Goal: Information Seeking & Learning: Learn about a topic

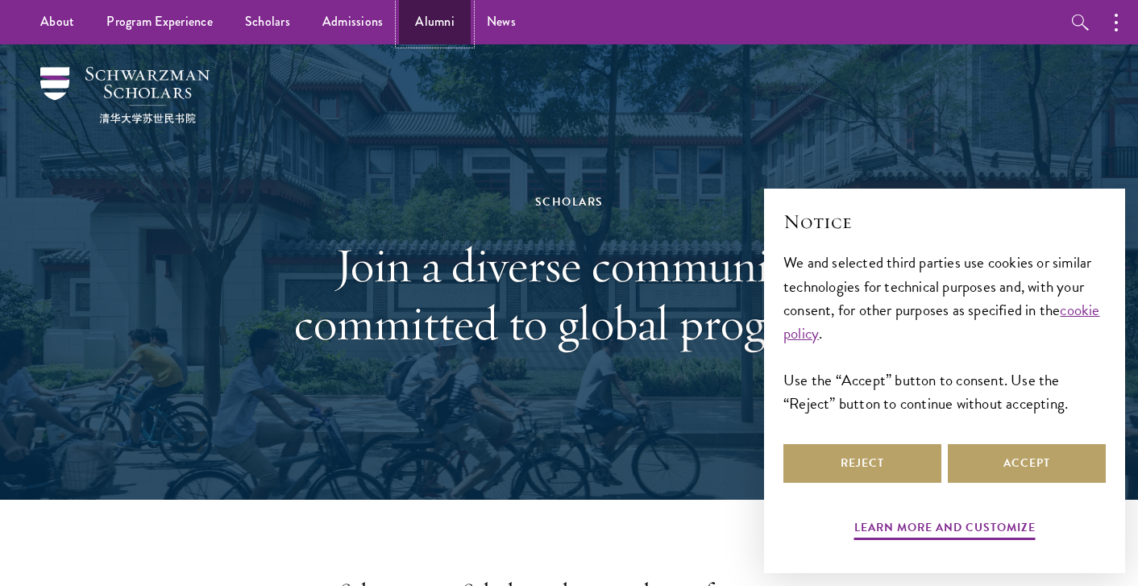
click at [409, 22] on link "Alumni" at bounding box center [435, 22] width 72 height 44
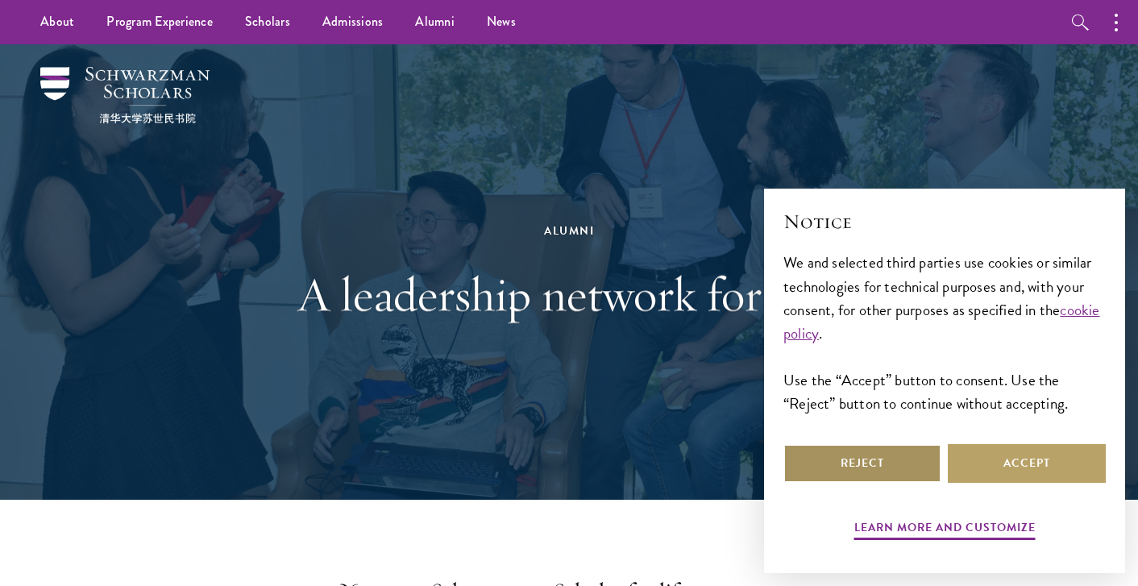
click at [827, 459] on button "Reject" at bounding box center [862, 463] width 158 height 39
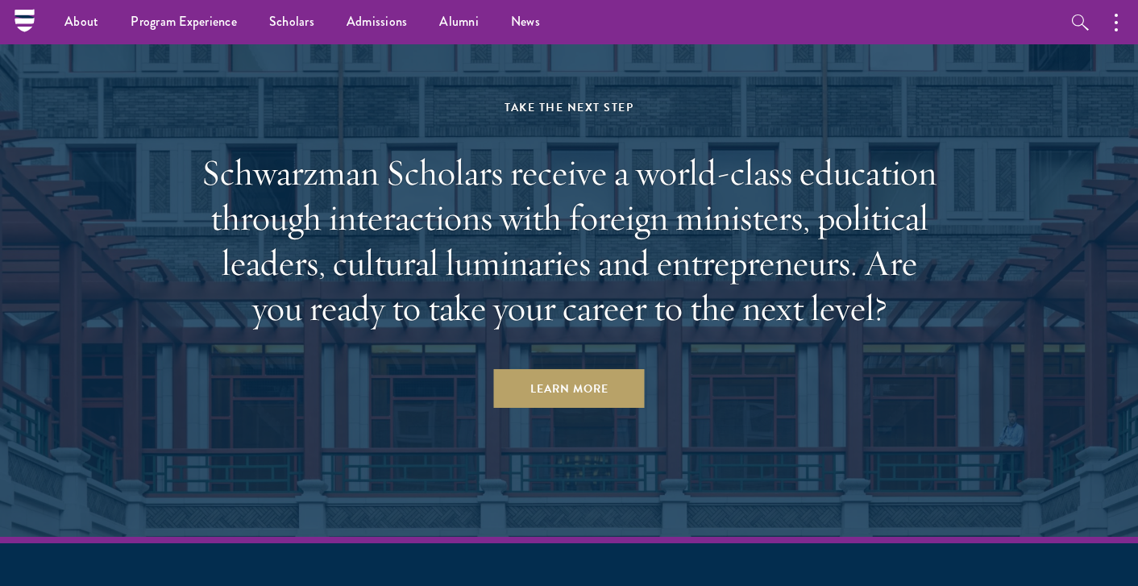
scroll to position [6853, 0]
click at [285, 31] on link "Scholars" at bounding box center [291, 22] width 77 height 44
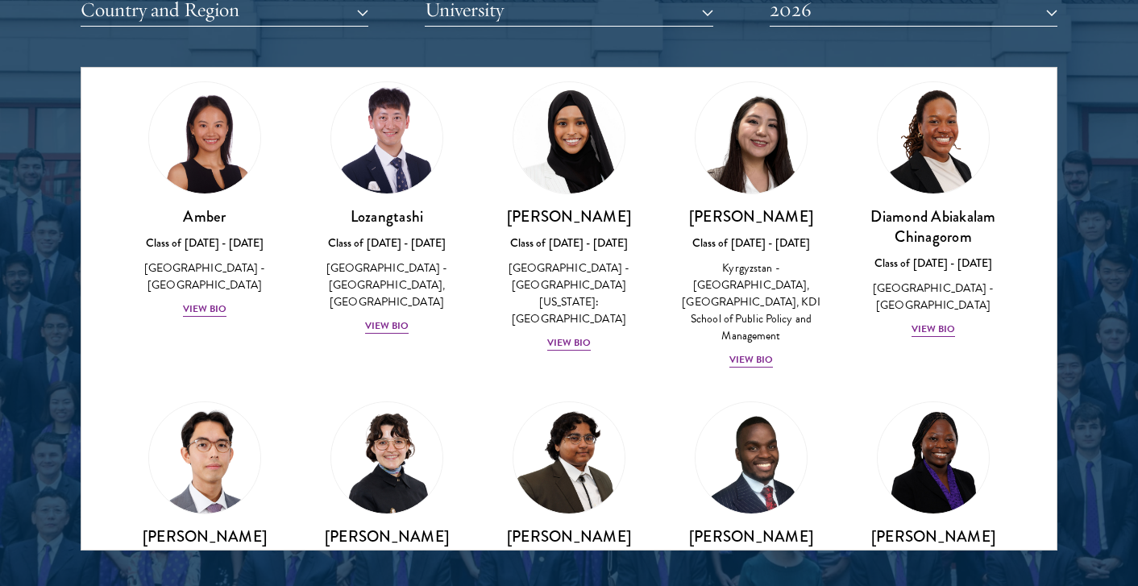
scroll to position [45, 0]
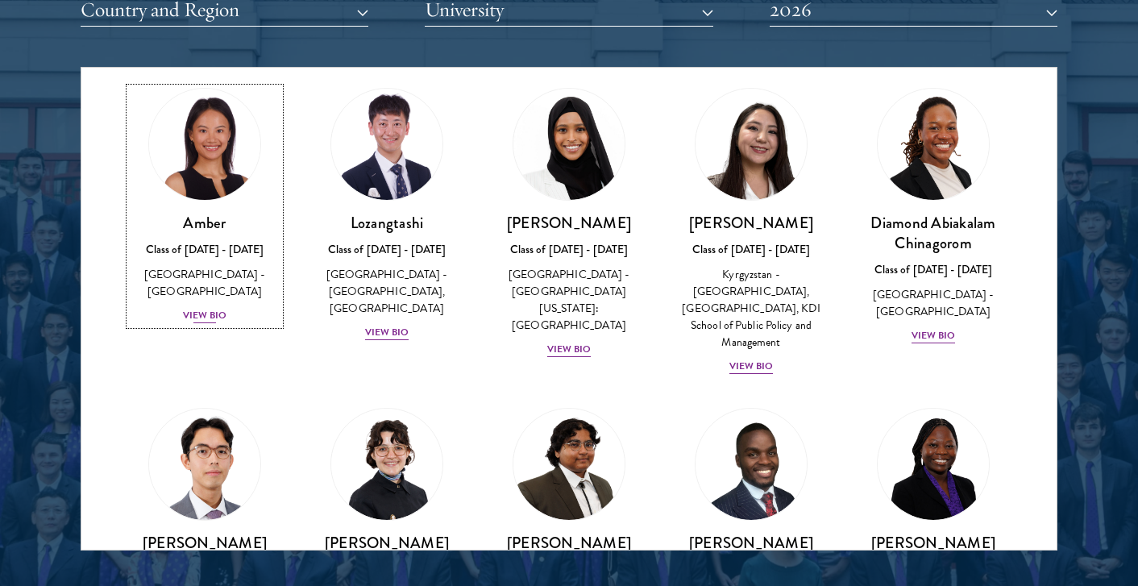
click at [218, 308] on div "View Bio" at bounding box center [205, 315] width 44 height 15
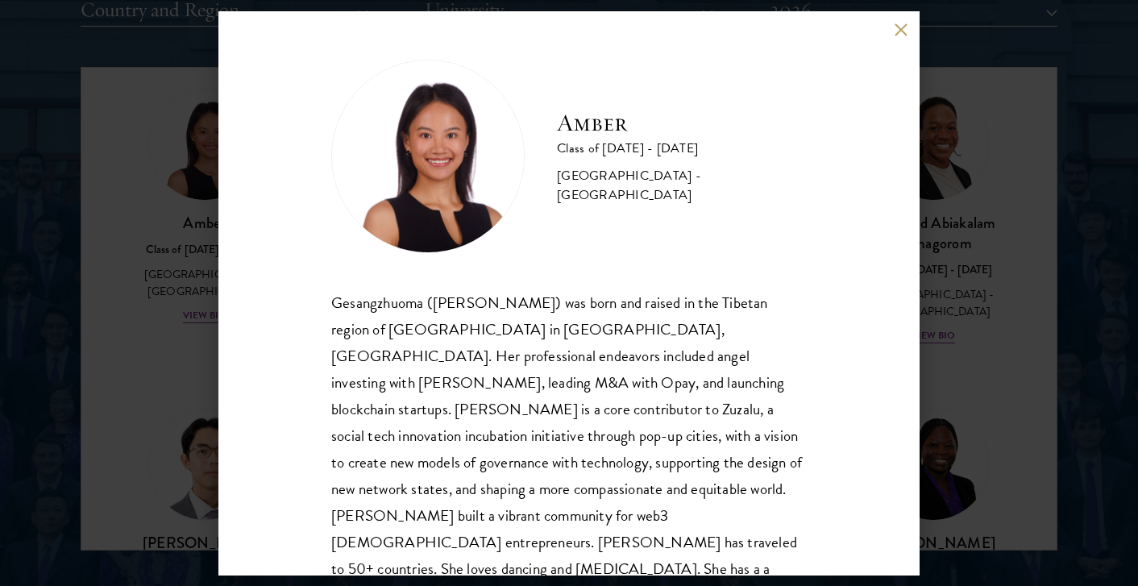
click at [904, 38] on div "Amber Class of 2025 - 2026 China - Peking University Gesangzhuoma (Amber) was b…" at bounding box center [568, 293] width 701 height 564
click at [904, 27] on button at bounding box center [901, 30] width 14 height 14
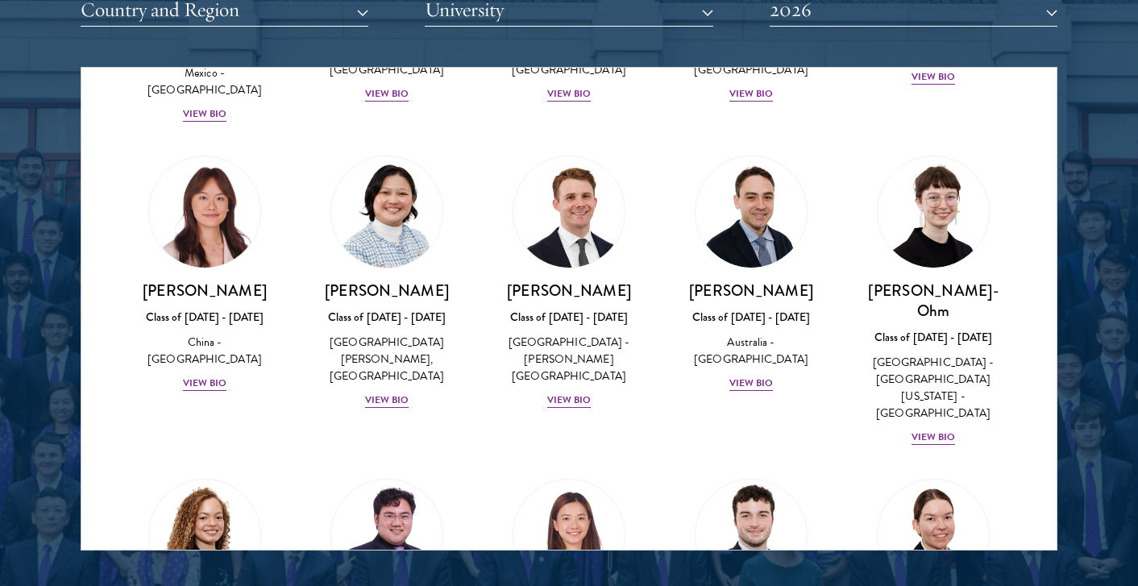
scroll to position [1498, 0]
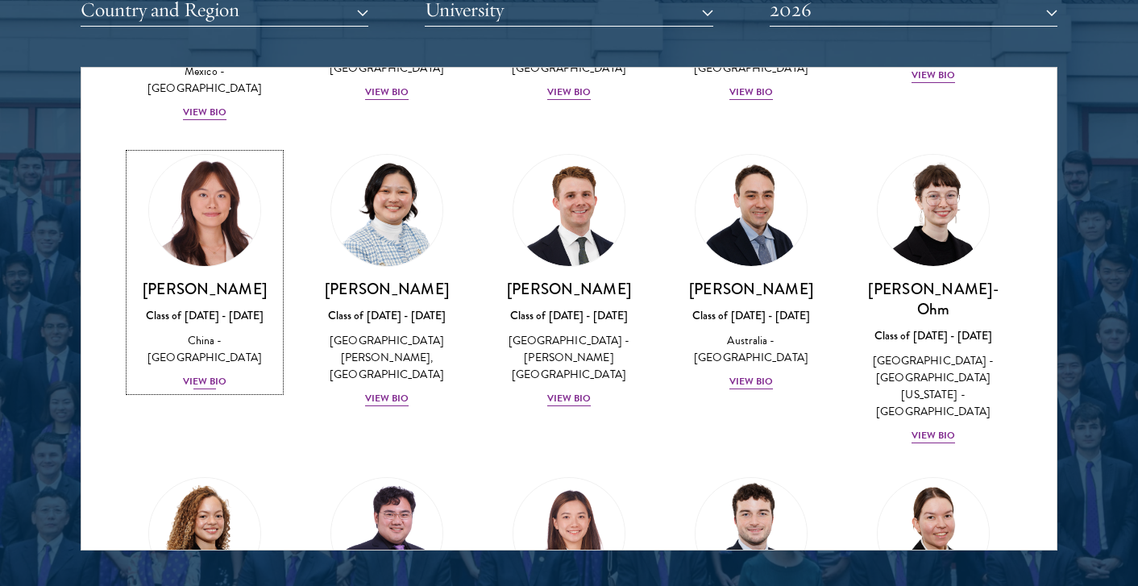
click at [214, 374] on div "View Bio" at bounding box center [205, 381] width 44 height 15
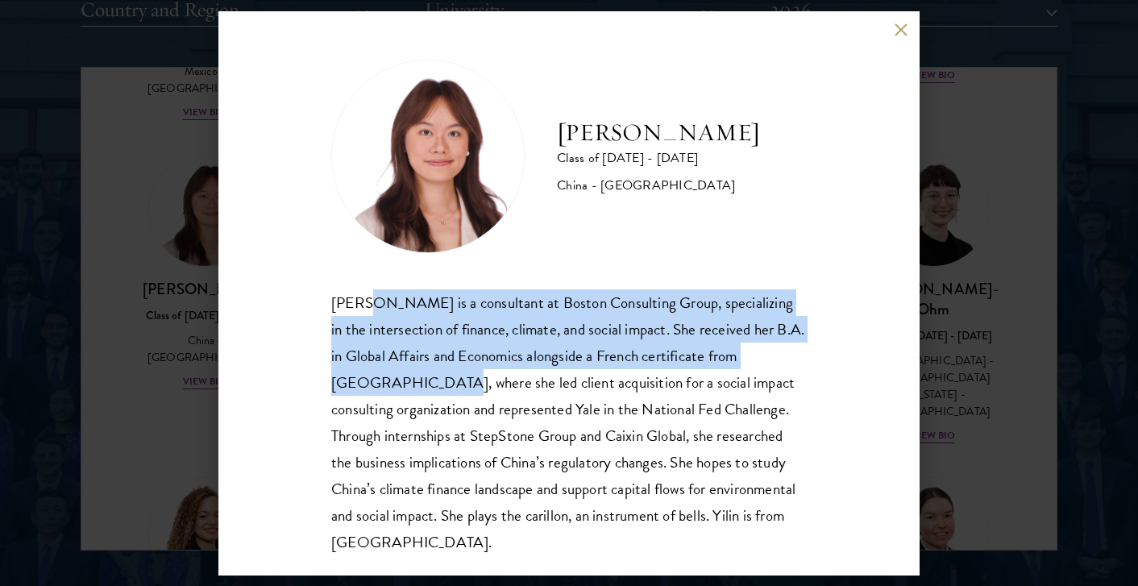
drag, startPoint x: 356, startPoint y: 302, endPoint x: 418, endPoint y: 391, distance: 108.2
click at [418, 391] on div "Yilin Chen is a consultant at Boston Consulting Group, specializing in the inte…" at bounding box center [569, 422] width 476 height 266
click at [418, 389] on div "Yilin Chen is a consultant at Boston Consulting Group, specializing in the inte…" at bounding box center [569, 422] width 476 height 266
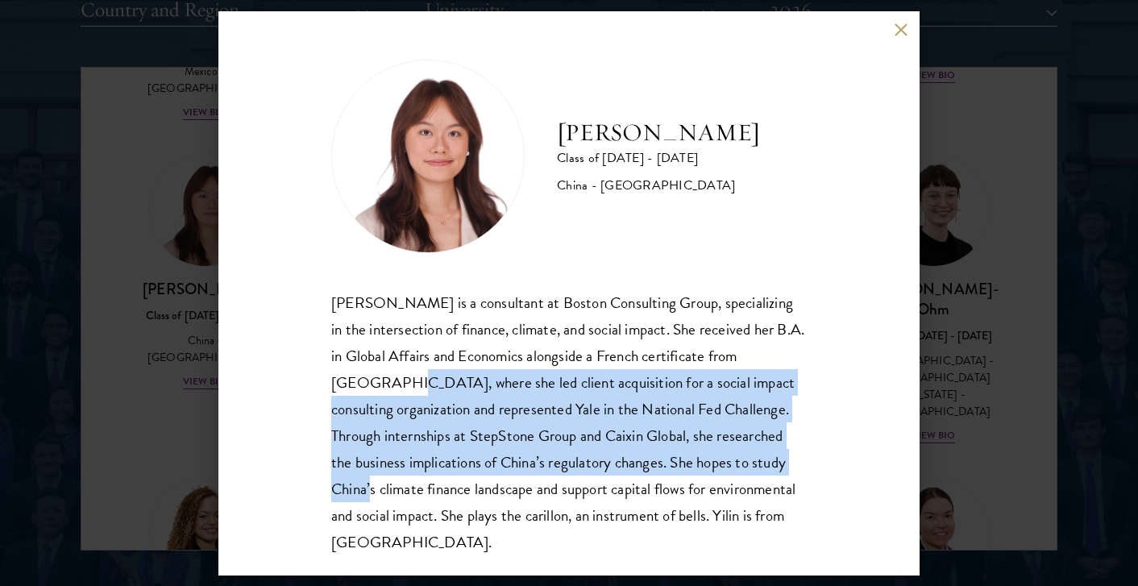
drag, startPoint x: 380, startPoint y: 380, endPoint x: 394, endPoint y: 478, distance: 98.6
click at [394, 478] on div "Yilin Chen is a consultant at Boston Consulting Group, specializing in the inte…" at bounding box center [569, 422] width 476 height 266
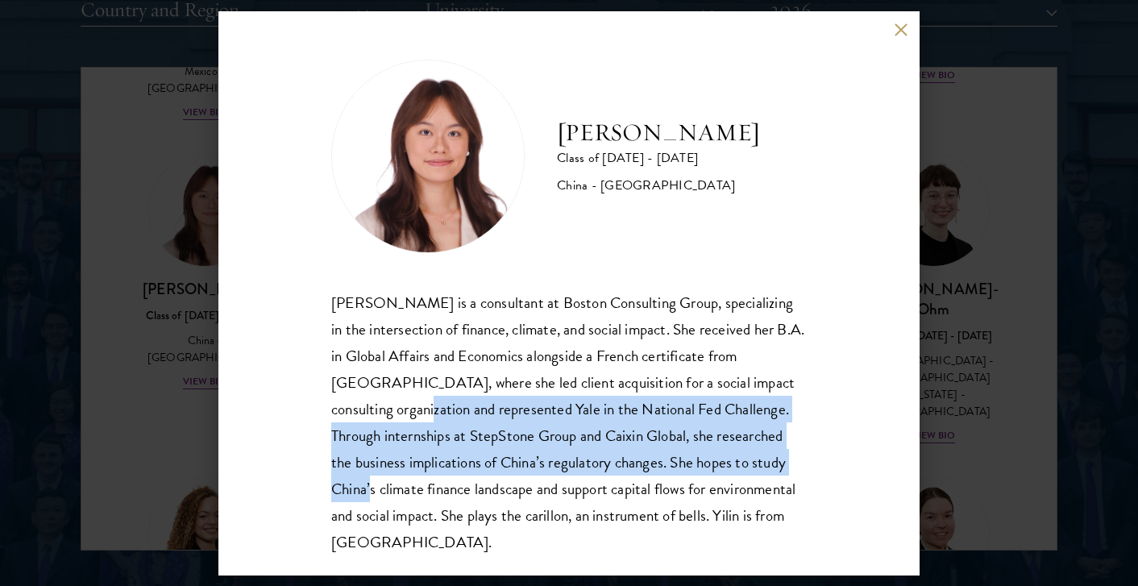
drag, startPoint x: 394, startPoint y: 478, endPoint x: 395, endPoint y: 397, distance: 81.4
click at [395, 397] on div "Yilin Chen is a consultant at Boston Consulting Group, specializing in the inte…" at bounding box center [569, 422] width 476 height 266
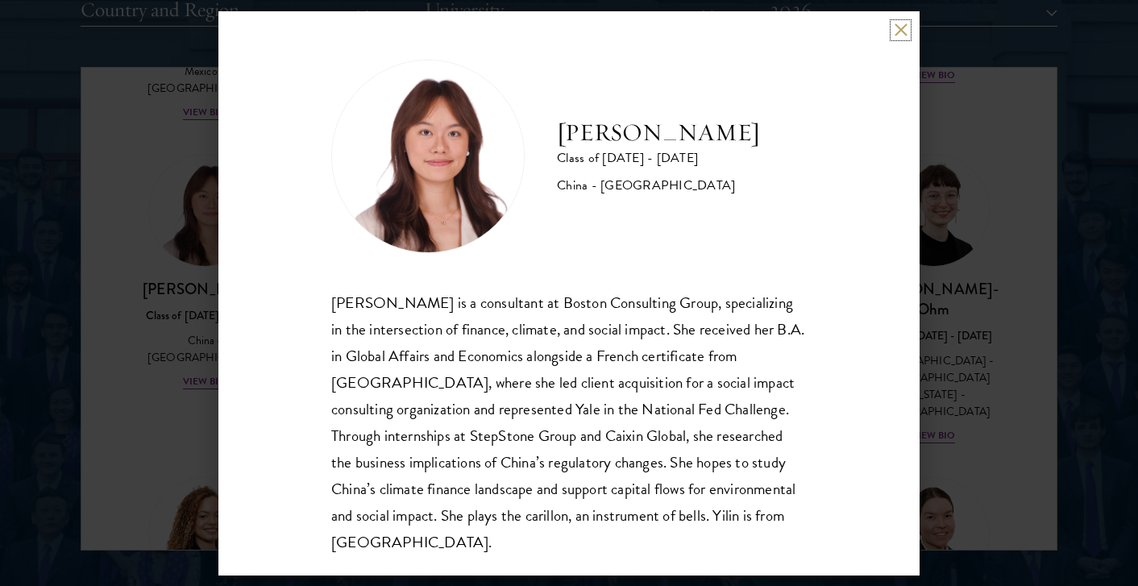
click at [898, 35] on button at bounding box center [901, 30] width 14 height 14
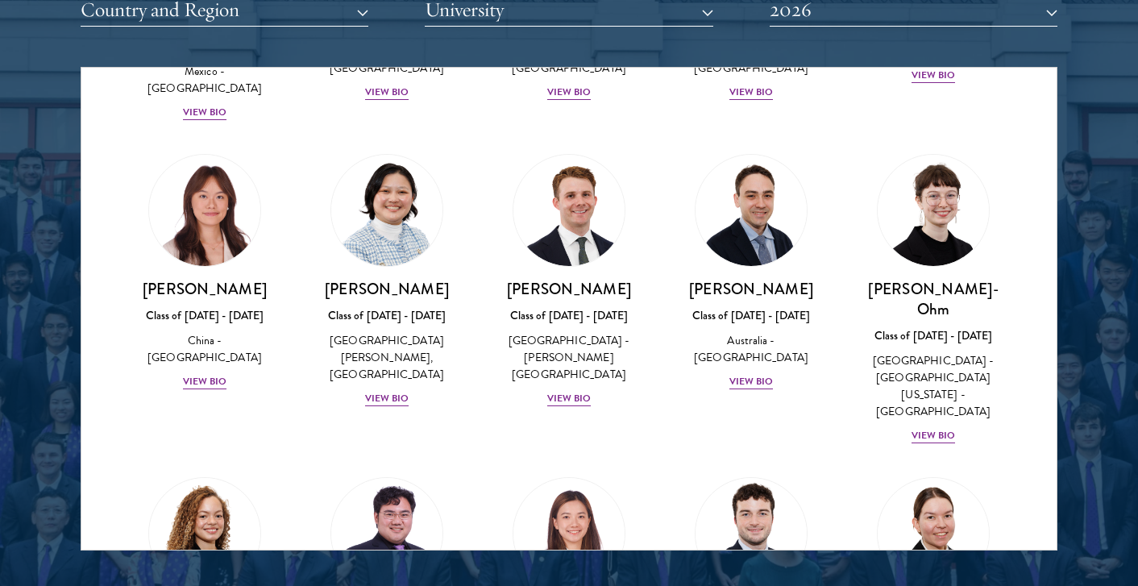
click at [310, 241] on div "Kelsey Chin Class of 2025 - 2026 United States of America - Barnard College, Co…" at bounding box center [387, 281] width 182 height 286
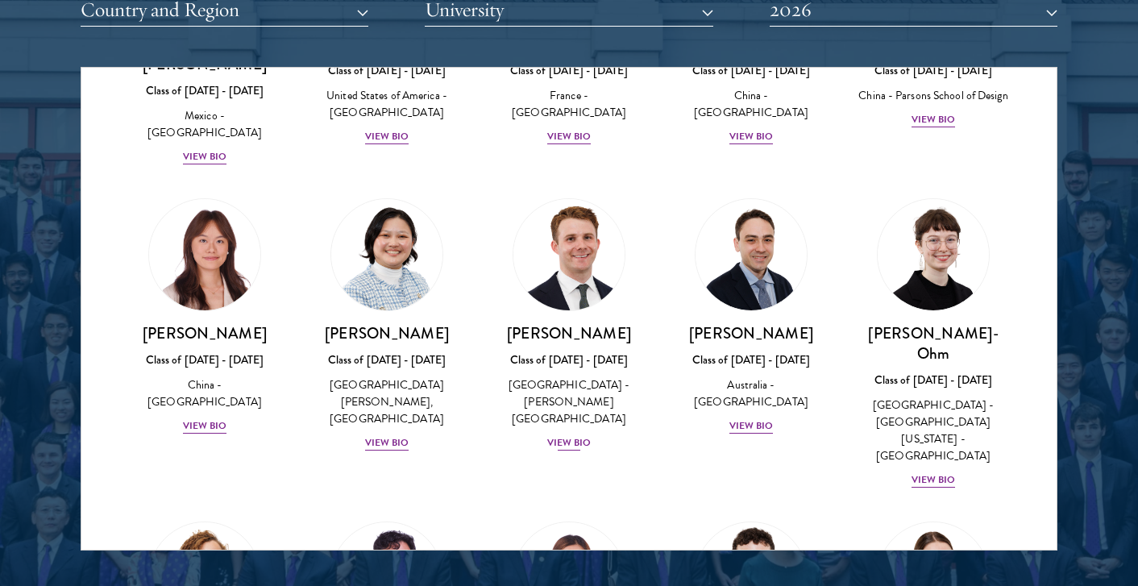
scroll to position [1450, 0]
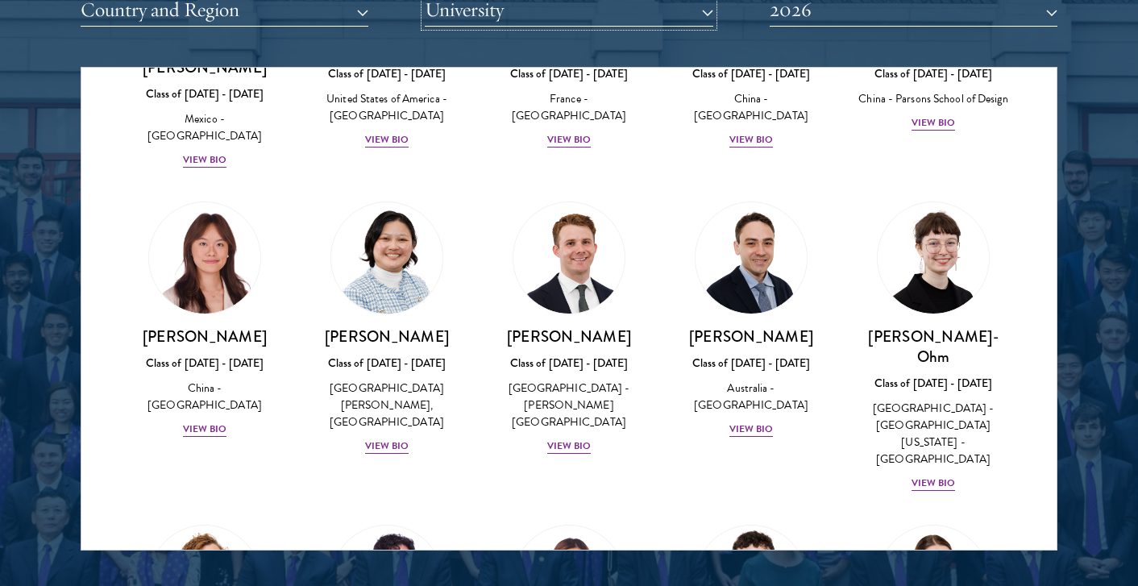
click at [631, 13] on button "University" at bounding box center [569, 10] width 288 height 33
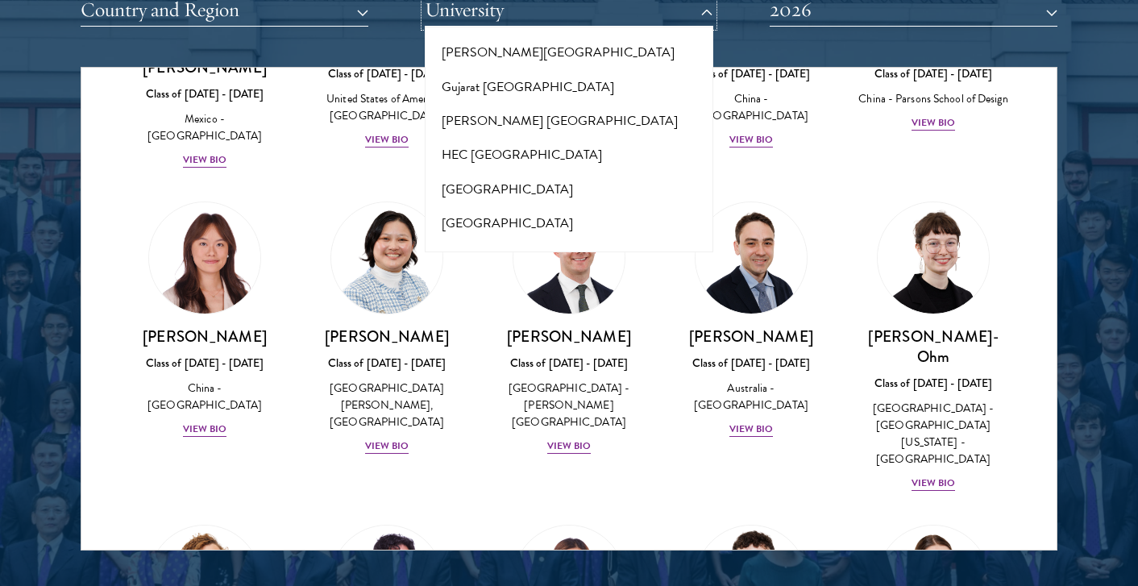
scroll to position [3922, 0]
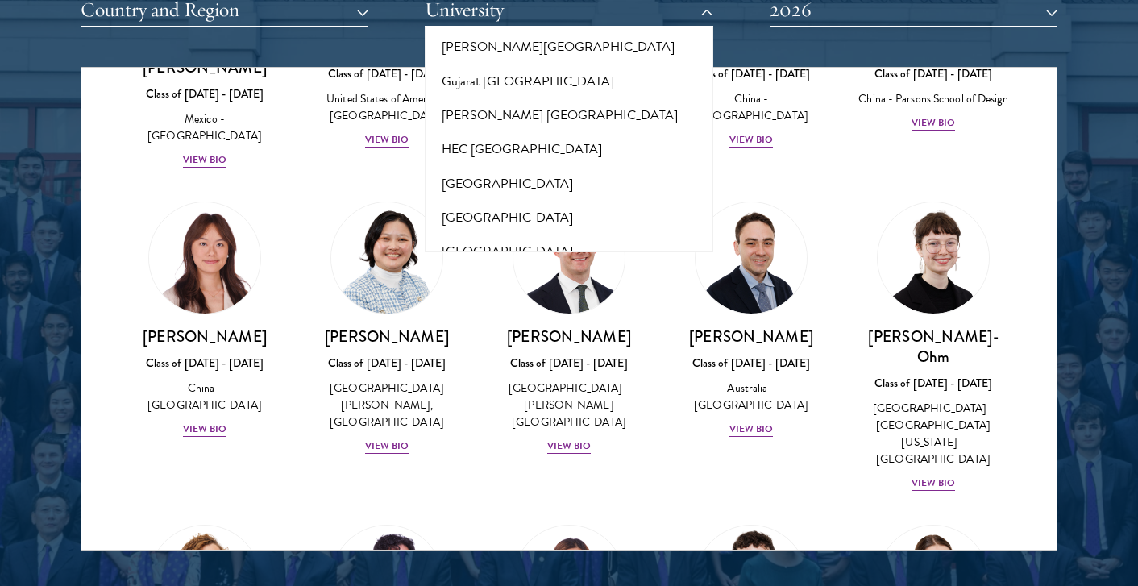
click at [500, 269] on button "[GEOGRAPHIC_DATA]" at bounding box center [569, 286] width 278 height 34
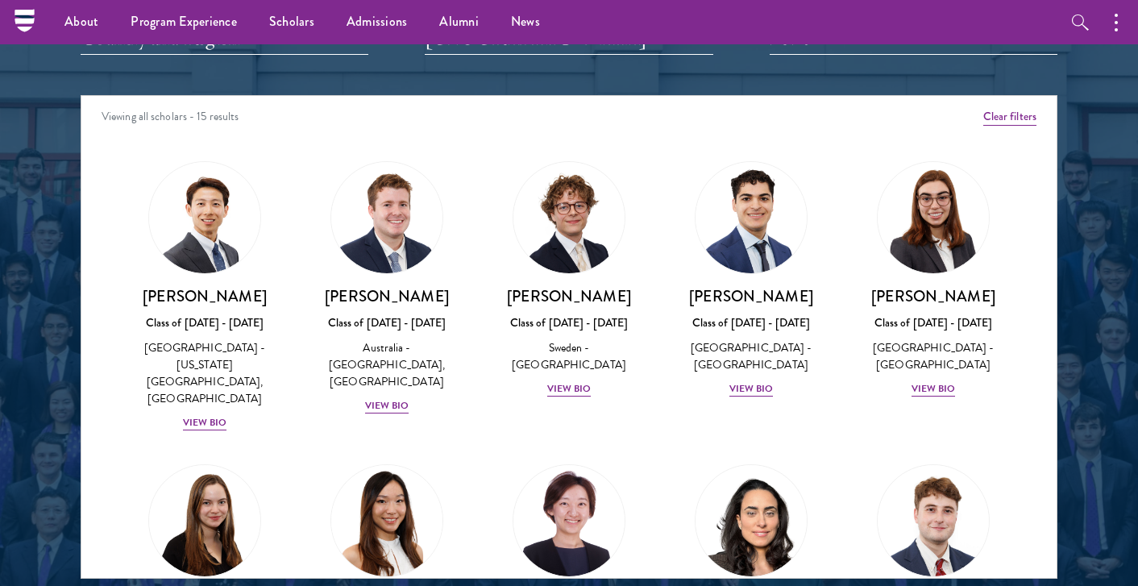
scroll to position [2030, 0]
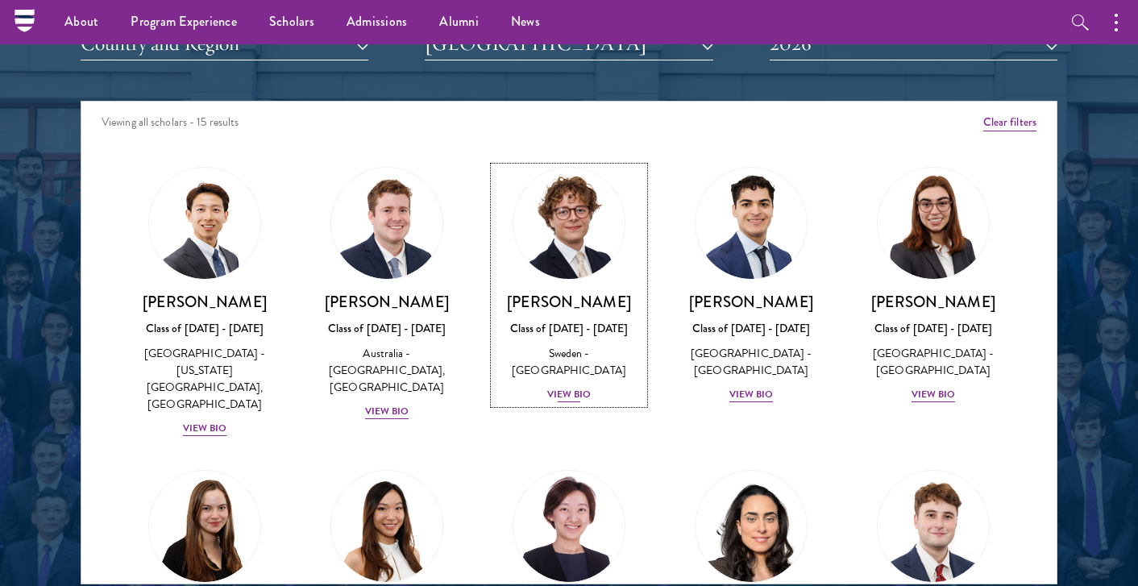
click at [552, 368] on div "Leo Gerdén Class of 2025 - 2026 Sweden - Harvard University View Bio" at bounding box center [569, 348] width 150 height 112
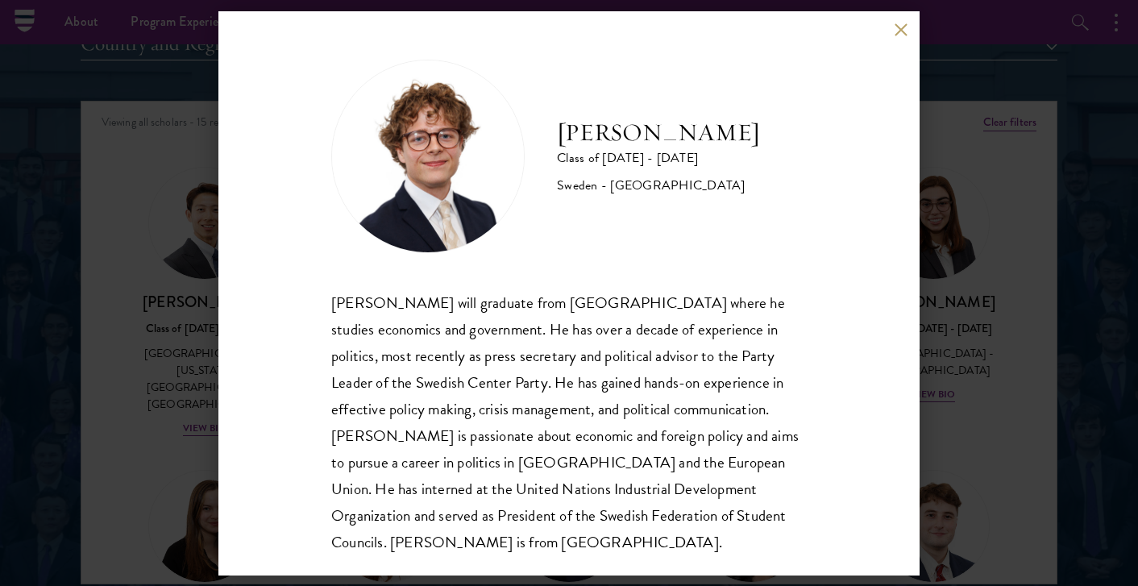
click at [900, 34] on button at bounding box center [901, 30] width 14 height 14
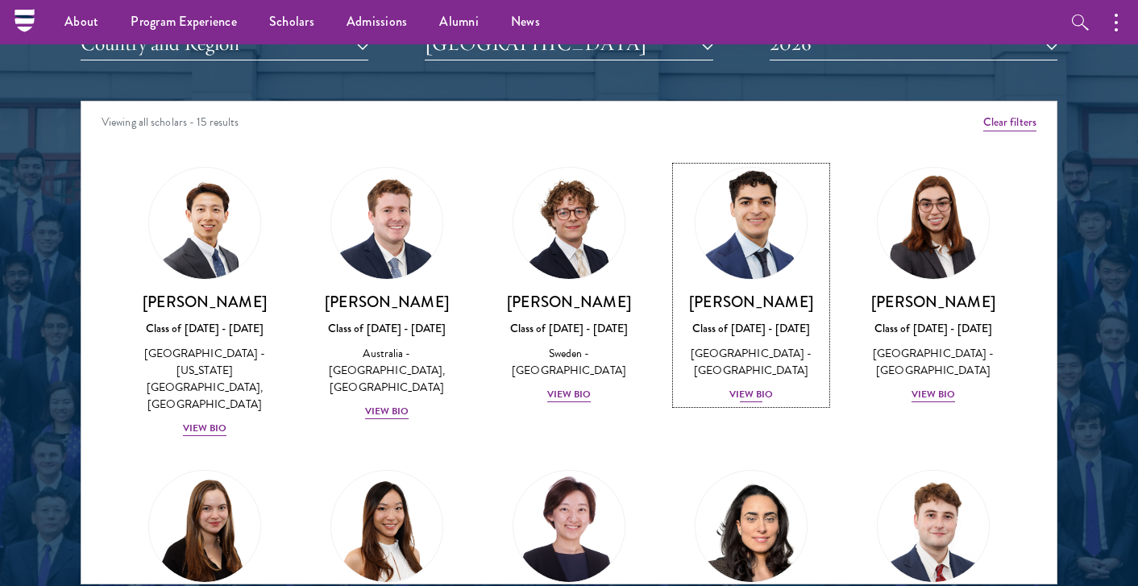
click at [758, 387] on div "View Bio" at bounding box center [751, 394] width 44 height 15
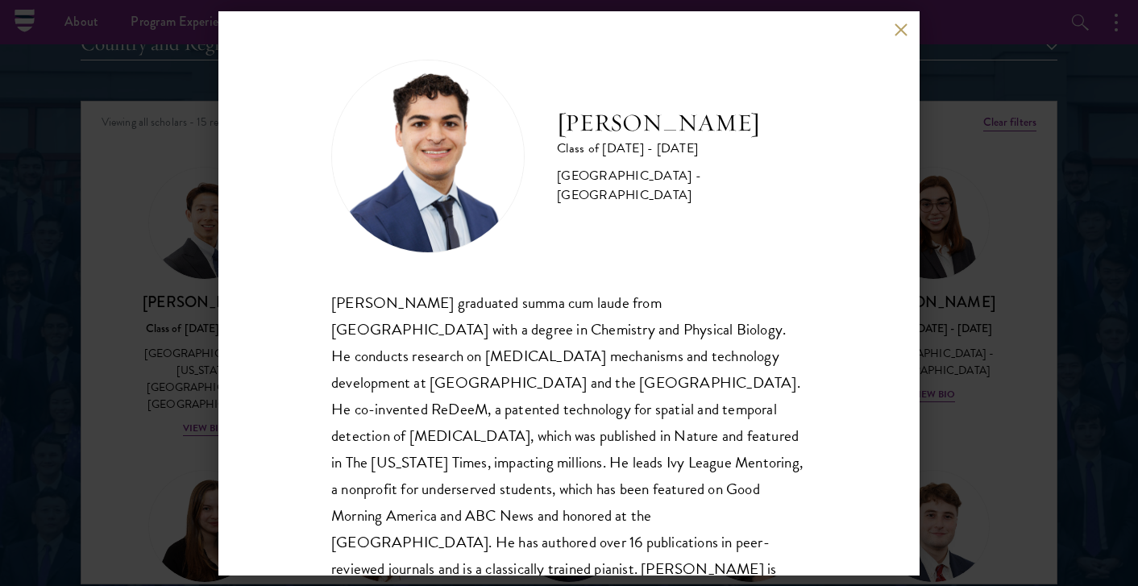
scroll to position [32, 0]
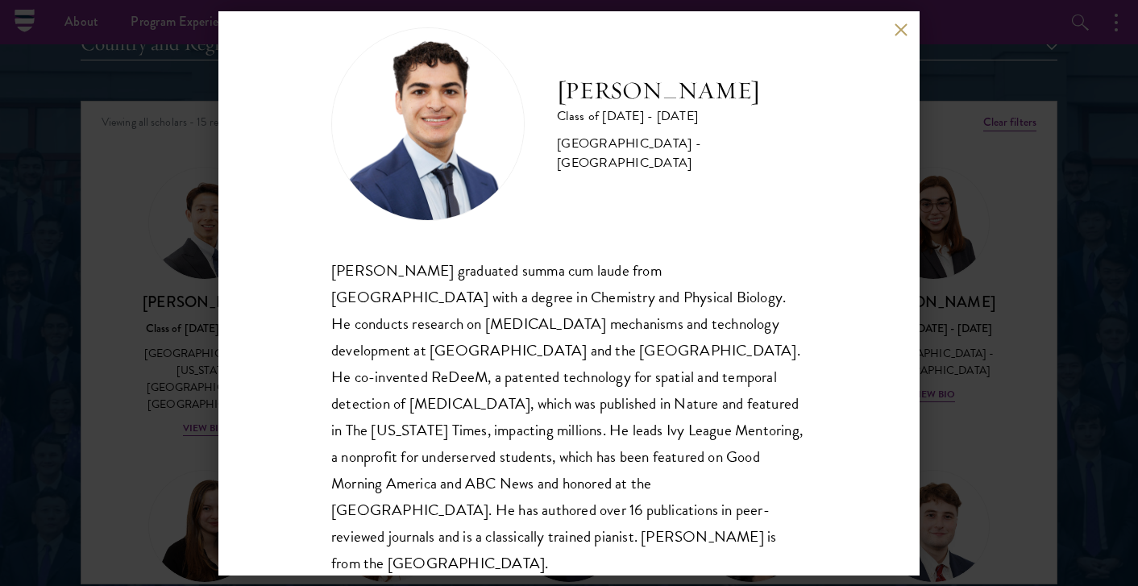
click at [902, 31] on button at bounding box center [901, 30] width 14 height 14
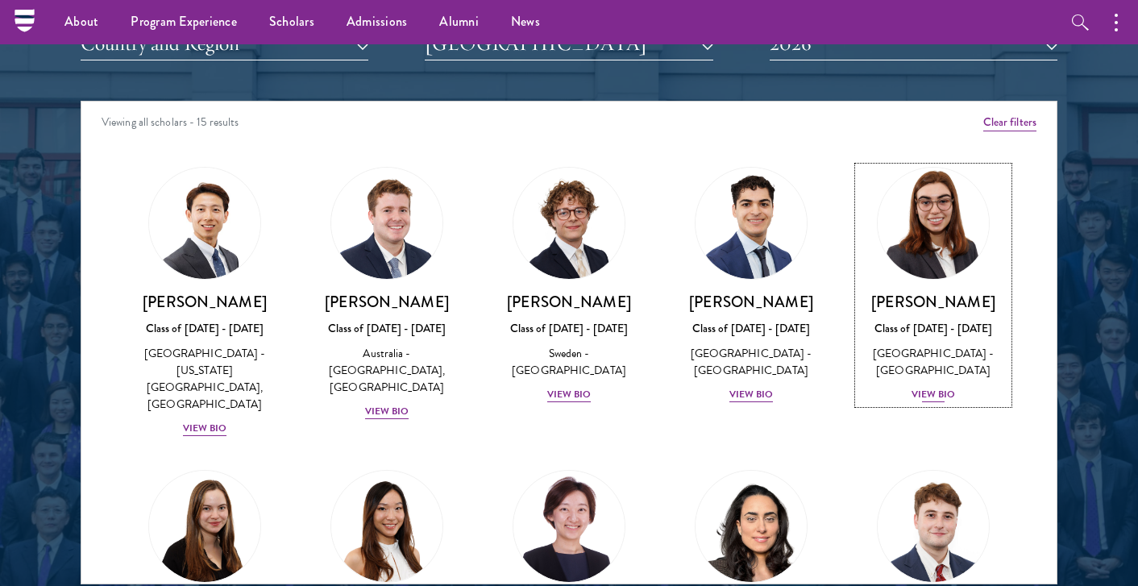
click at [921, 389] on div "View Bio" at bounding box center [934, 394] width 44 height 15
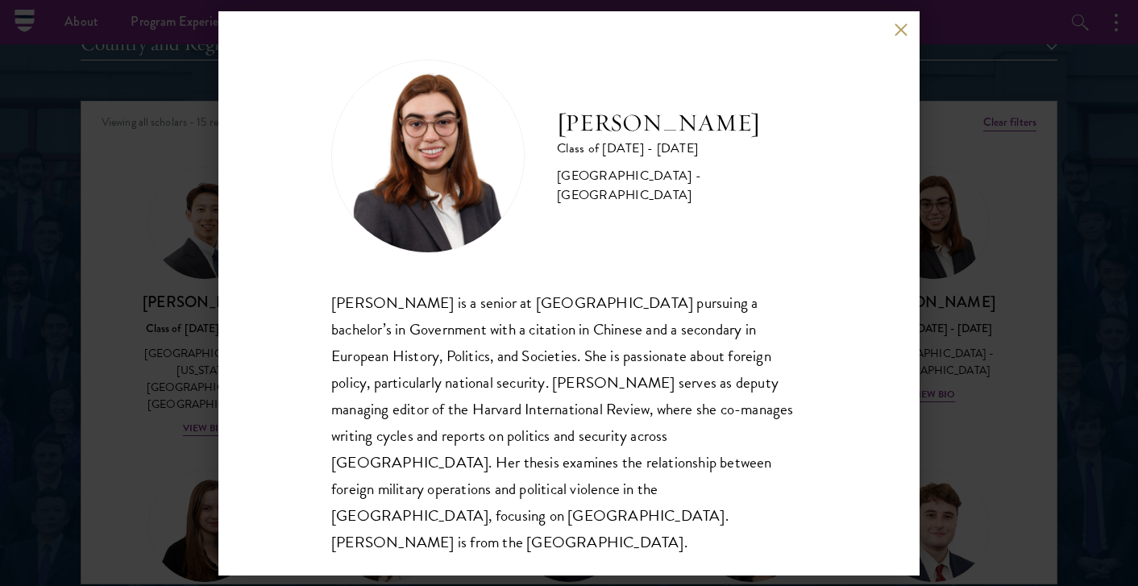
click at [896, 37] on button at bounding box center [901, 30] width 14 height 14
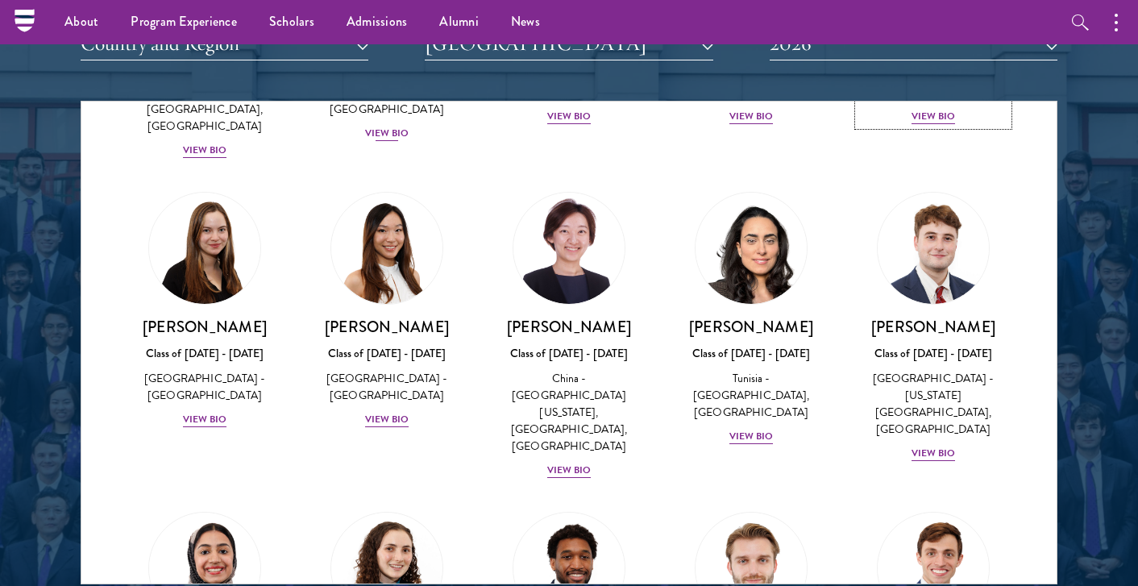
scroll to position [277, 0]
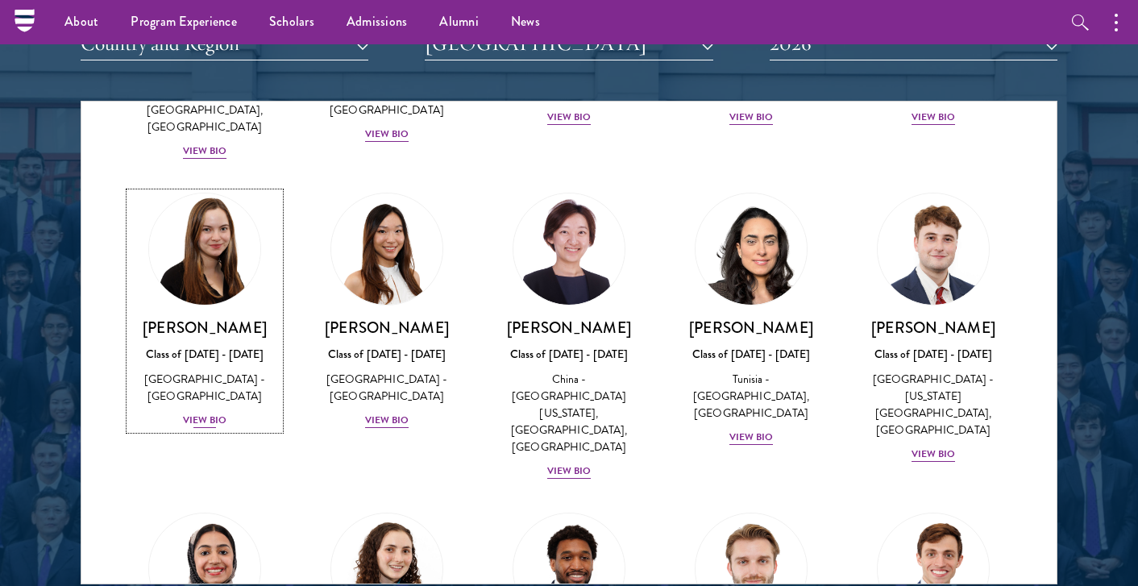
click at [202, 413] on div "View Bio" at bounding box center [205, 420] width 44 height 15
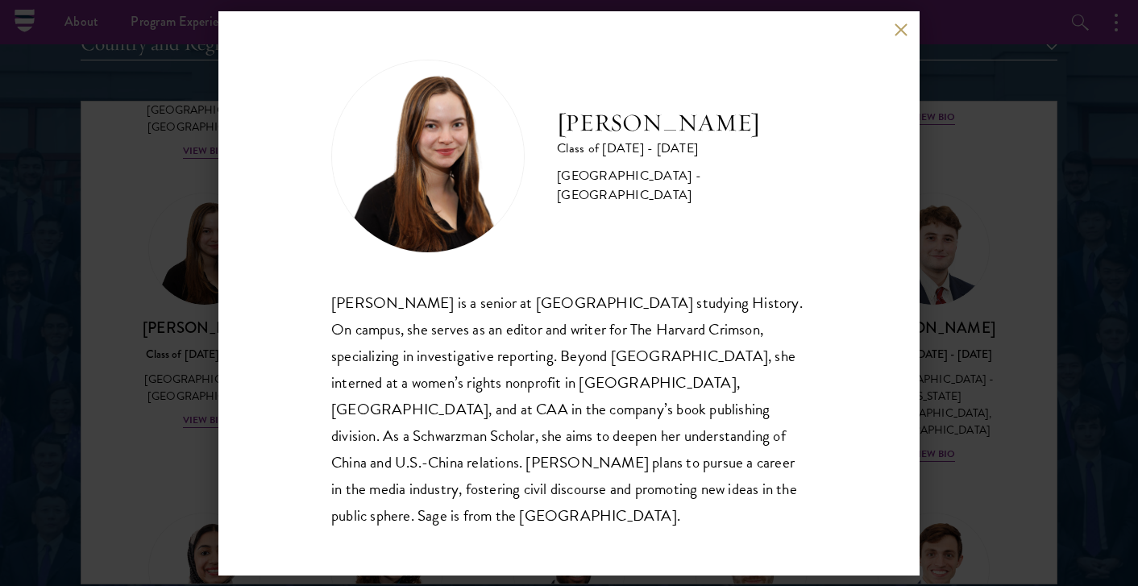
click at [904, 37] on button at bounding box center [901, 30] width 14 height 14
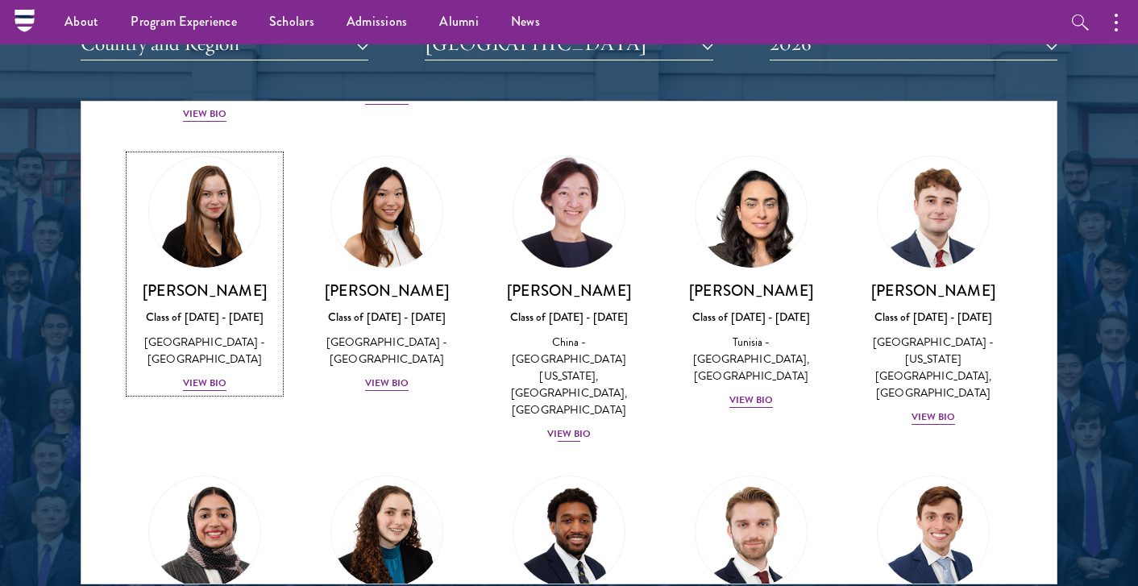
scroll to position [315, 0]
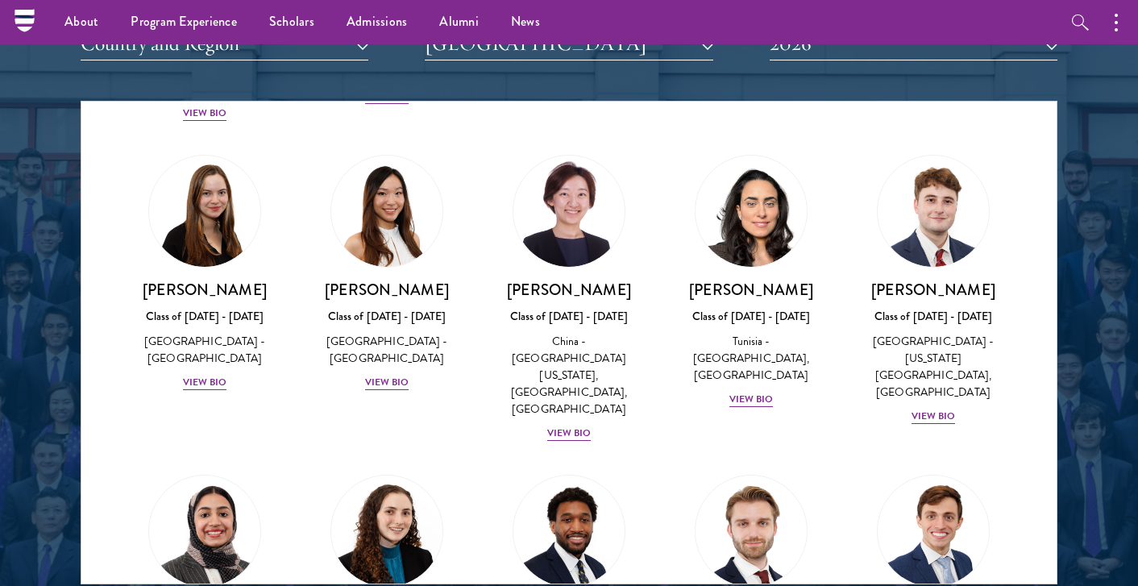
click at [951, 392] on div "John McQuillan Class of 2025 - 2026 United States of America - Florida State Un…" at bounding box center [933, 290] width 182 height 303
click at [926, 409] on div "View Bio" at bounding box center [934, 416] width 44 height 15
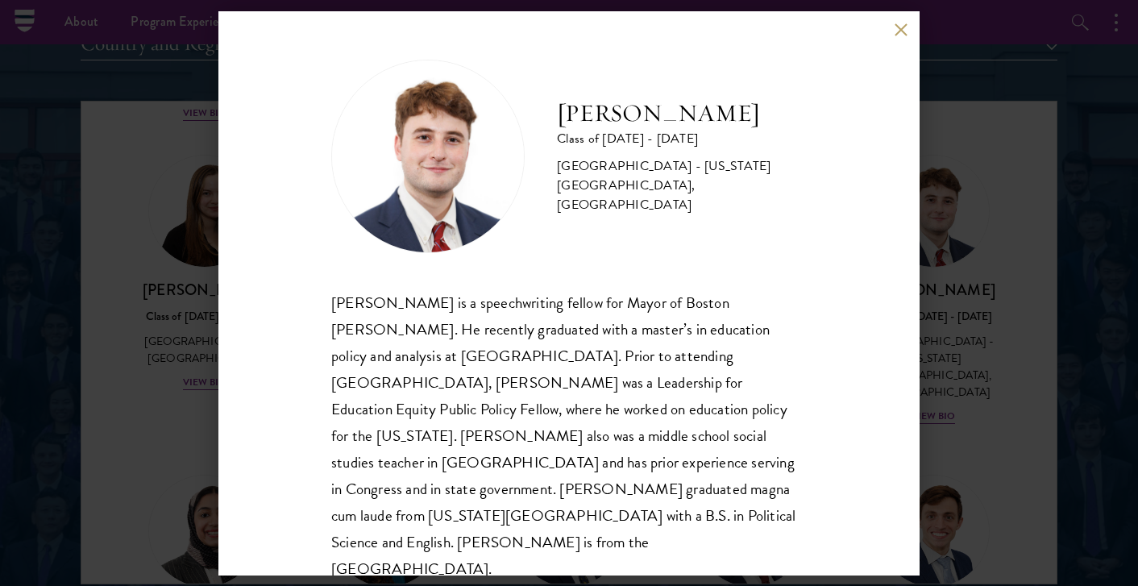
click at [900, 33] on button at bounding box center [901, 30] width 14 height 14
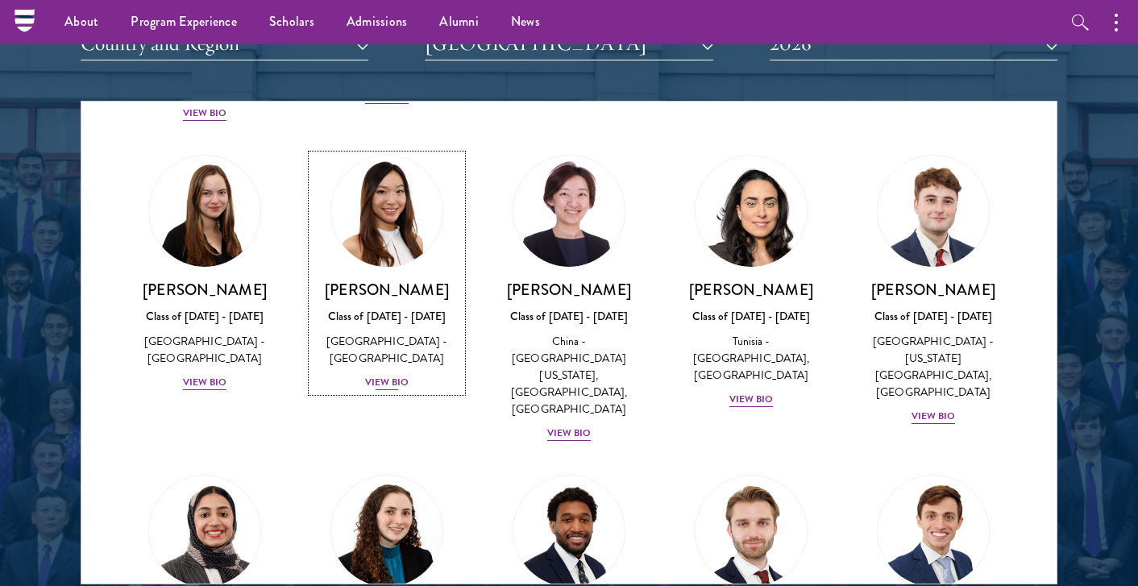
click at [389, 375] on div "View Bio" at bounding box center [387, 382] width 44 height 15
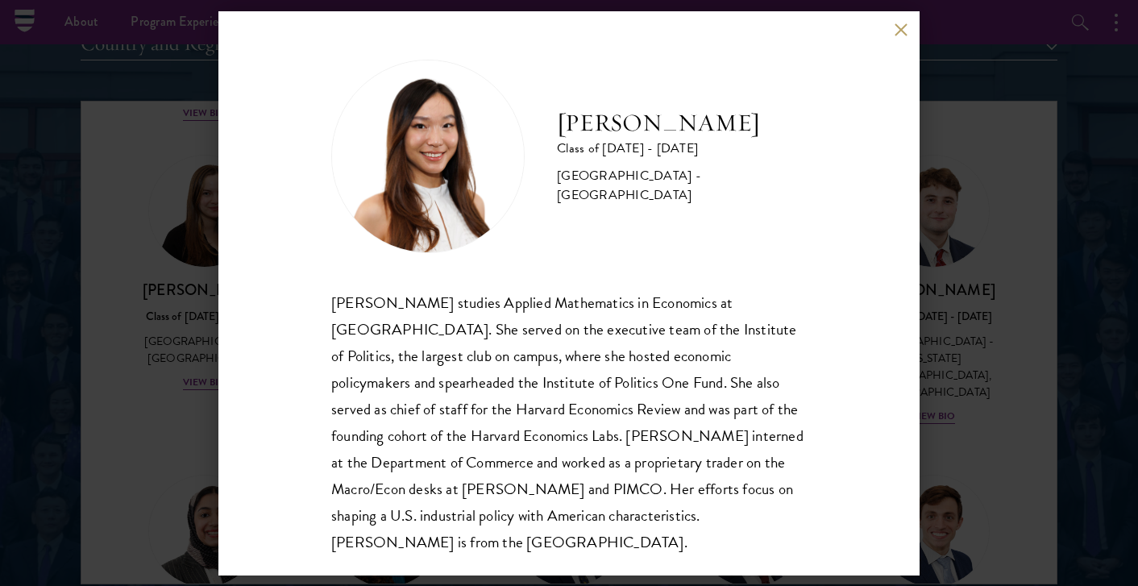
click at [900, 30] on button at bounding box center [901, 30] width 14 height 14
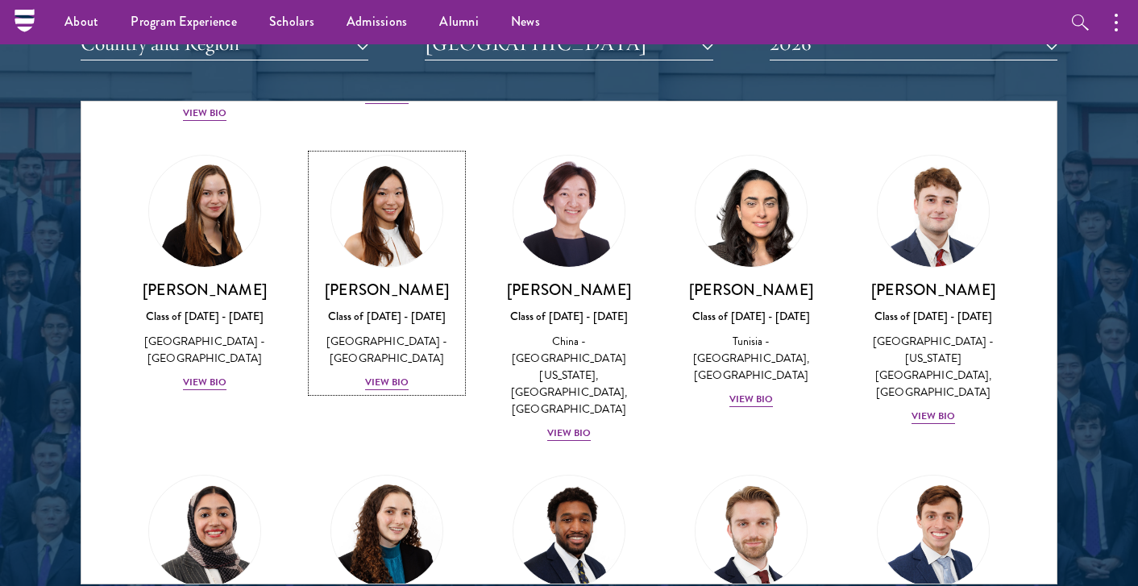
scroll to position [458, 0]
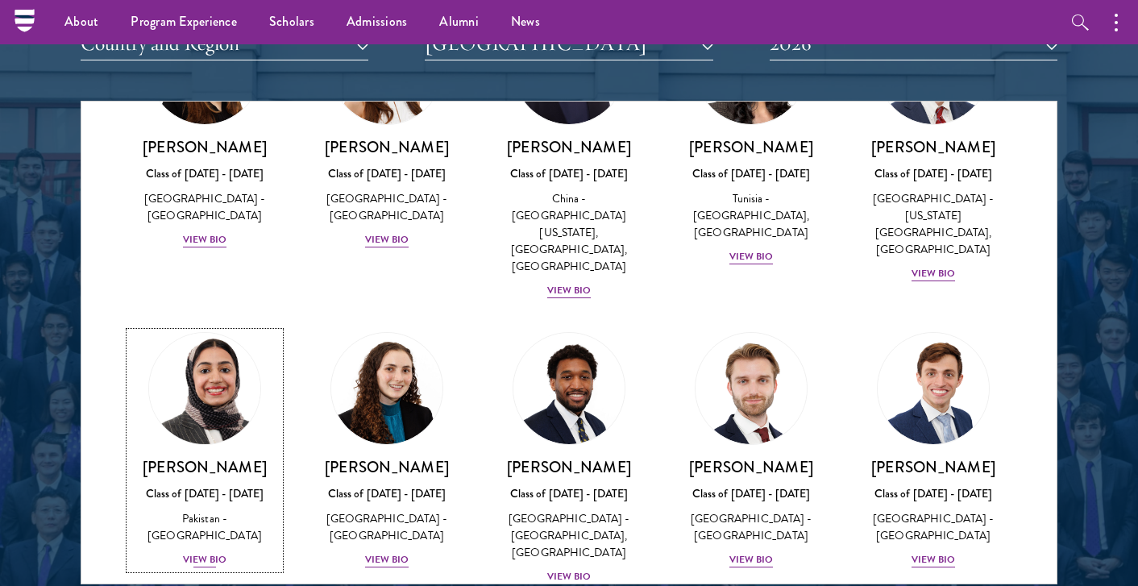
click at [195, 552] on div "View Bio" at bounding box center [205, 559] width 44 height 15
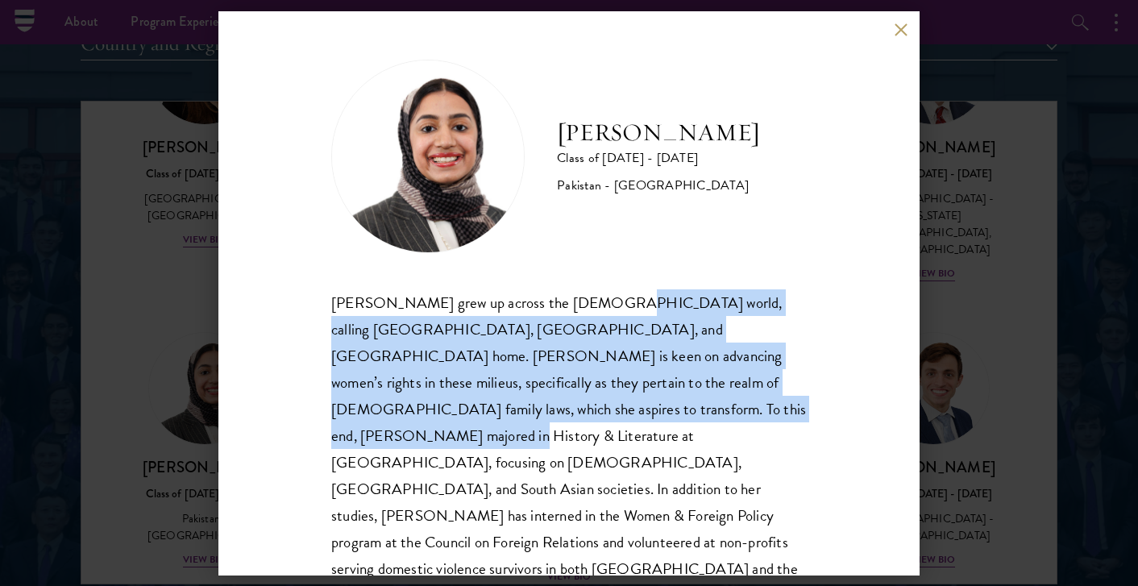
drag, startPoint x: 594, startPoint y: 302, endPoint x: 589, endPoint y: 405, distance: 102.5
click at [589, 405] on div "Imaan Mirza grew up across the Muslim world, calling Pakistan, Egypt, and Saudi…" at bounding box center [569, 449] width 476 height 320
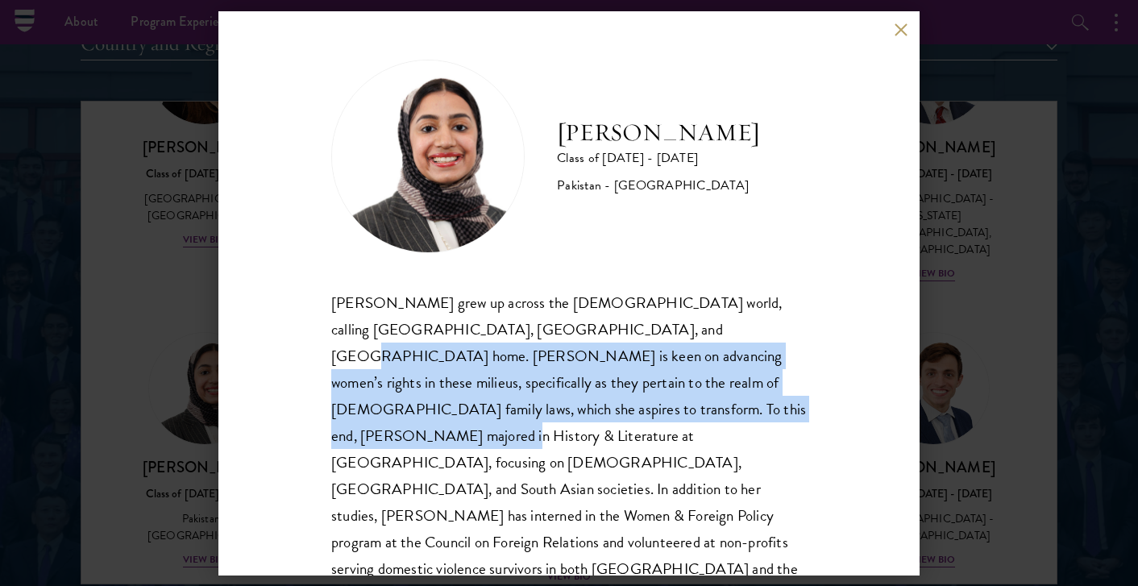
drag, startPoint x: 584, startPoint y: 340, endPoint x: 584, endPoint y: 418, distance: 77.4
click at [584, 418] on div "Imaan Mirza grew up across the Muslim world, calling Pakistan, Egypt, and Saudi…" at bounding box center [569, 449] width 476 height 320
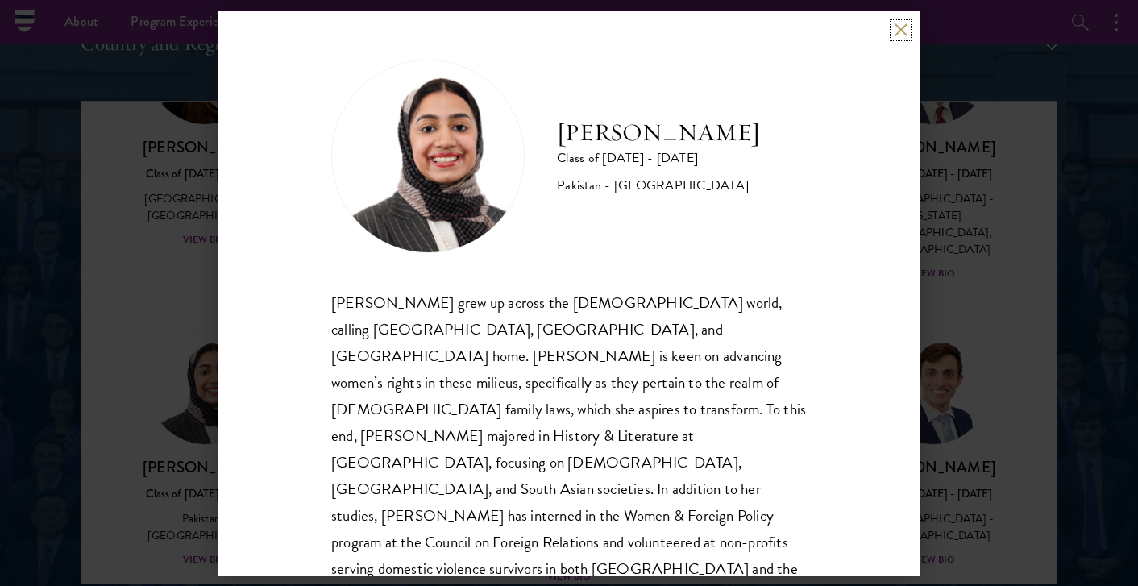
click at [894, 34] on button at bounding box center [901, 30] width 14 height 14
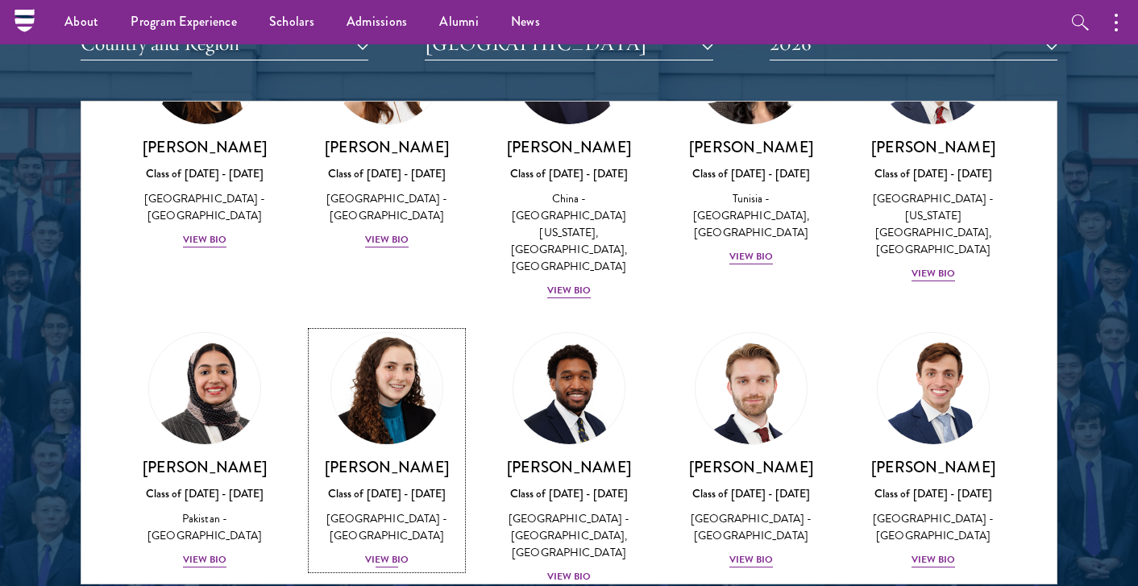
click at [382, 552] on div "View Bio" at bounding box center [387, 559] width 44 height 15
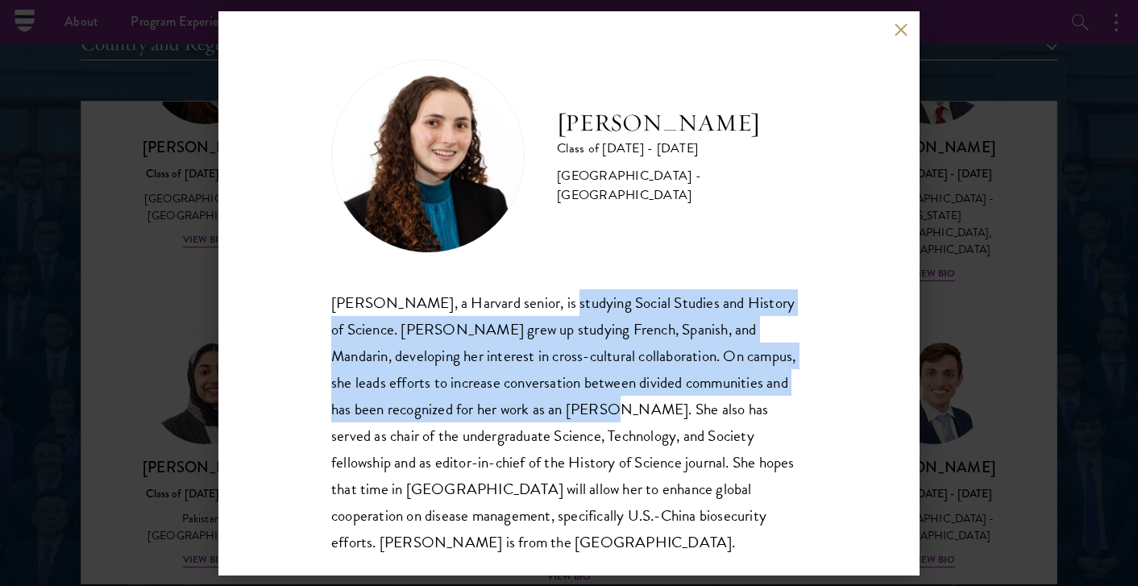
drag, startPoint x: 554, startPoint y: 304, endPoint x: 554, endPoint y: 419, distance: 115.3
click at [554, 419] on div "Maya Rosen, a Harvard senior, is studying Social Studies and History of Science…" at bounding box center [569, 422] width 476 height 266
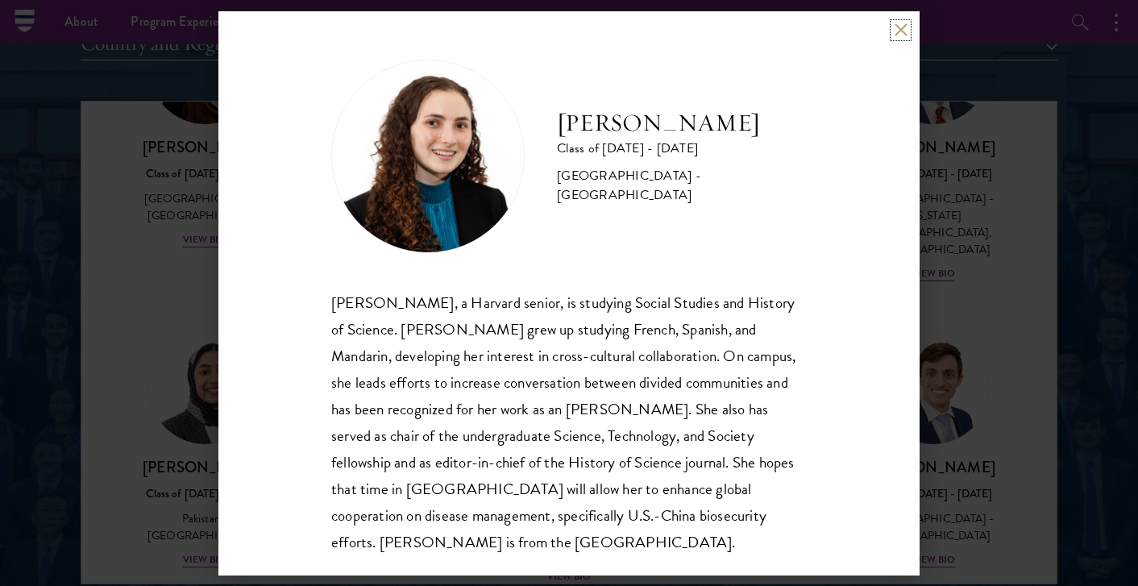
click at [898, 35] on button at bounding box center [901, 30] width 14 height 14
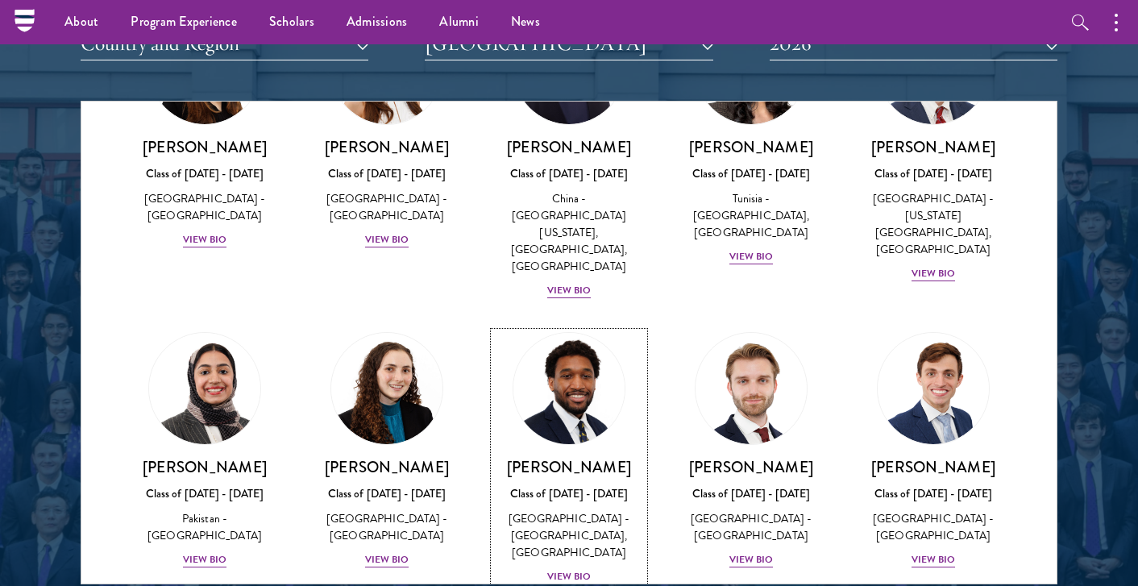
click at [572, 569] on div "View Bio" at bounding box center [569, 576] width 44 height 15
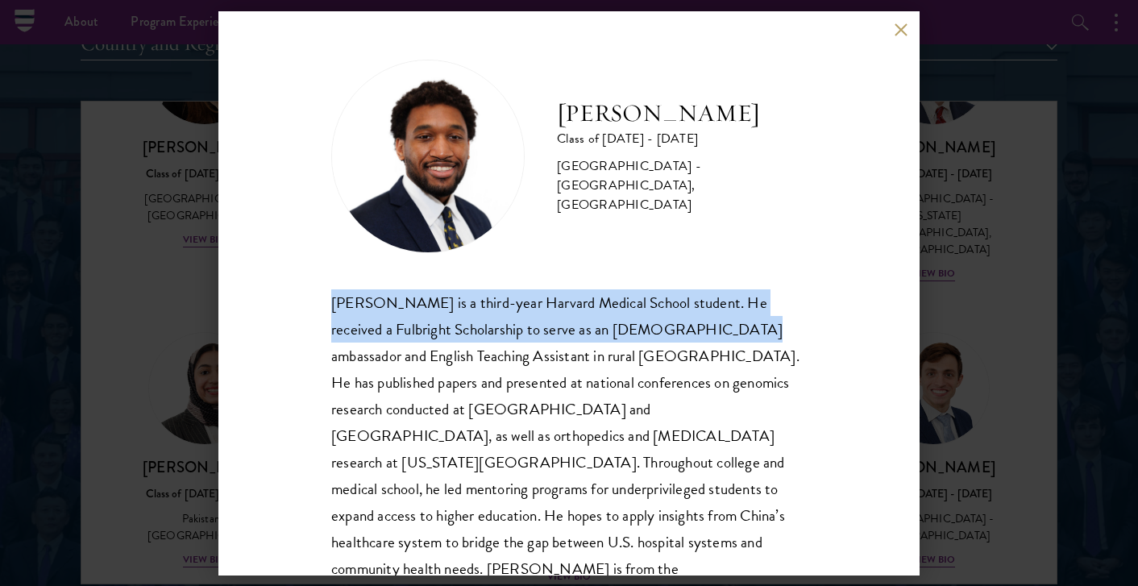
drag, startPoint x: 335, startPoint y: 297, endPoint x: 675, endPoint y: 340, distance: 342.9
click at [675, 340] on div "Nasir Stovall is a third-year Harvard Medical School student. He received a Ful…" at bounding box center [569, 449] width 476 height 320
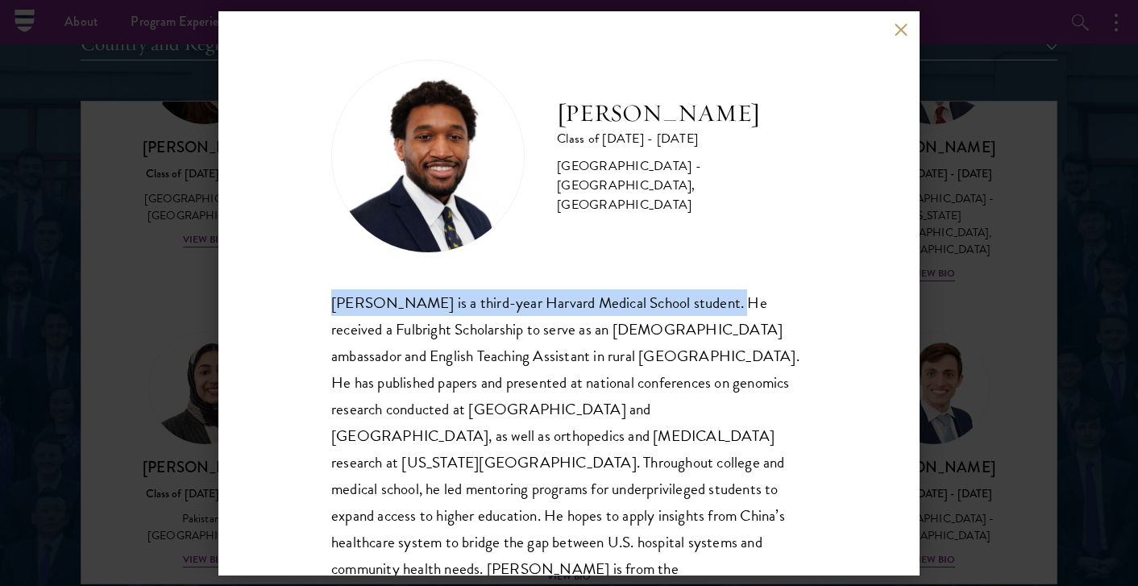
drag, startPoint x: 703, startPoint y: 305, endPoint x: 324, endPoint y: 299, distance: 378.9
click at [324, 299] on div "Nasir Stovall Class of 2025 - 2026 United States of America - Stony Brook Unive…" at bounding box center [568, 293] width 701 height 564
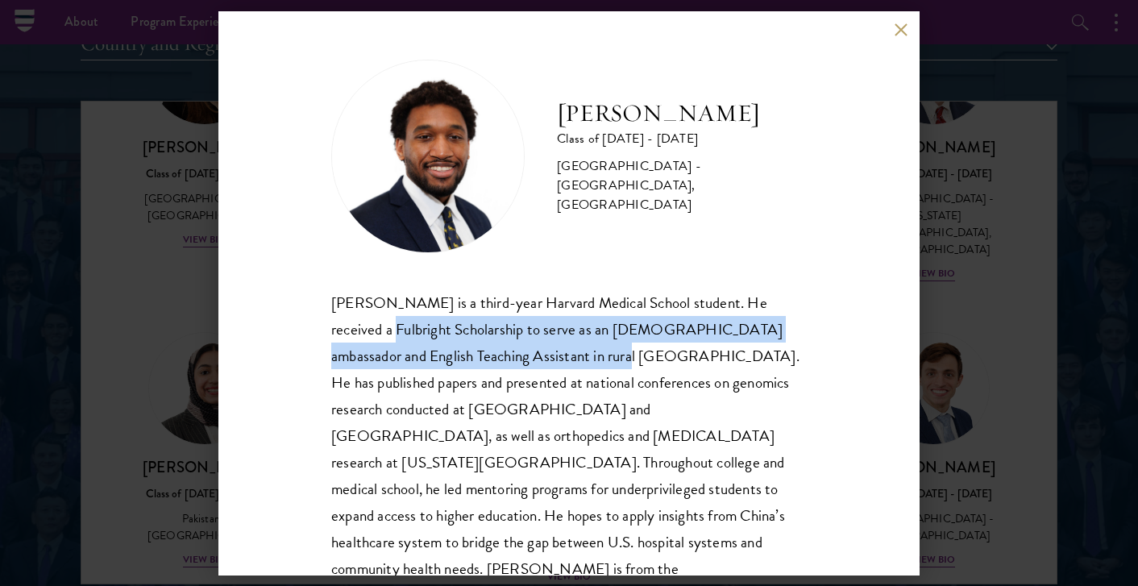
drag, startPoint x: 323, startPoint y: 329, endPoint x: 541, endPoint y: 362, distance: 220.1
click at [541, 362] on div "Nasir Stovall Class of 2025 - 2026 United States of America - Stony Brook Unive…" at bounding box center [568, 293] width 701 height 564
click at [541, 362] on div "Nasir Stovall is a third-year Harvard Medical School student. He received a Ful…" at bounding box center [569, 449] width 476 height 320
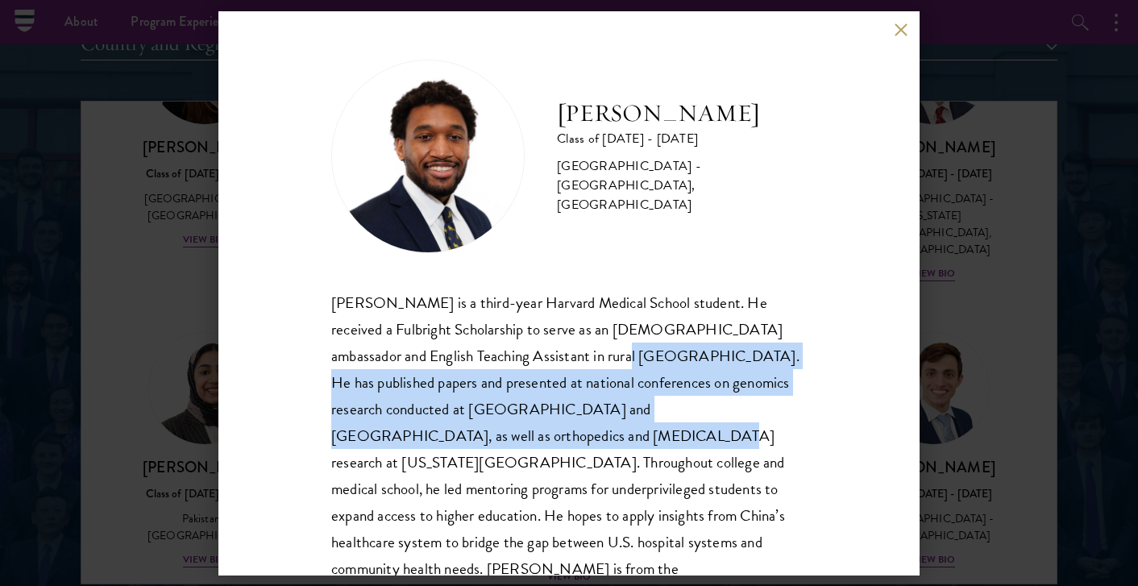
drag, startPoint x: 541, startPoint y: 351, endPoint x: 389, endPoint y: 427, distance: 170.1
click at [389, 427] on div "Nasir Stovall is a third-year Harvard Medical School student. He received a Ful…" at bounding box center [569, 449] width 476 height 320
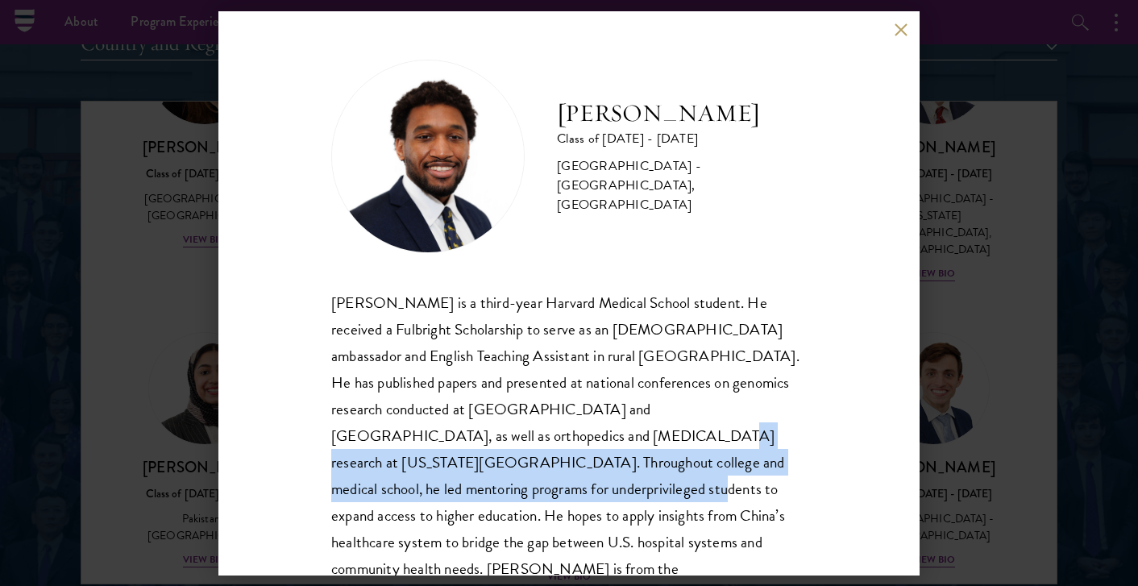
drag, startPoint x: 388, startPoint y: 435, endPoint x: 739, endPoint y: 466, distance: 352.8
click at [739, 466] on div "Nasir Stovall is a third-year Harvard Medical School student. He received a Ful…" at bounding box center [569, 449] width 476 height 320
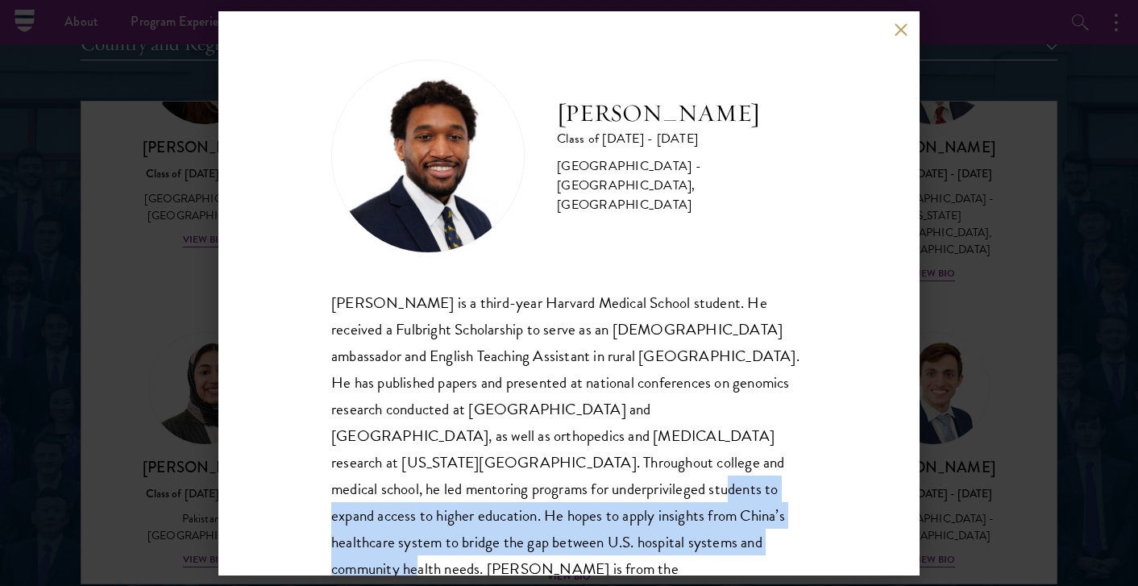
drag, startPoint x: 741, startPoint y: 463, endPoint x: 590, endPoint y: 543, distance: 170.9
click at [590, 543] on div "Nasir Stovall is a third-year Harvard Medical School student. He received a Ful…" at bounding box center [569, 449] width 476 height 320
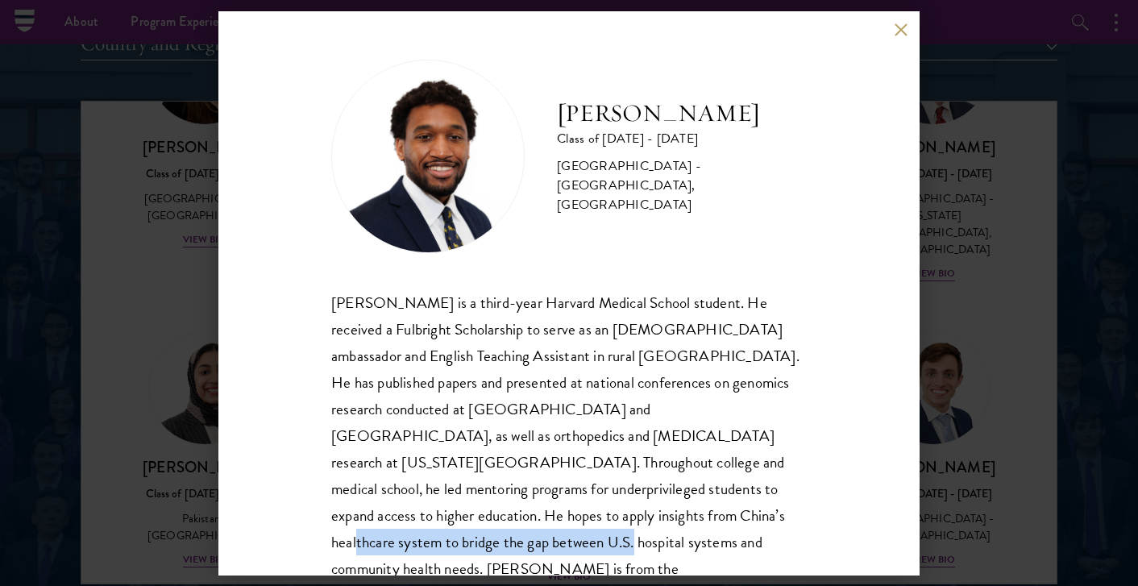
drag, startPoint x: 355, startPoint y: 513, endPoint x: 638, endPoint y: 517, distance: 283.0
click at [638, 517] on div "Nasir Stovall is a third-year Harvard Medical School student. He received a Ful…" at bounding box center [569, 449] width 476 height 320
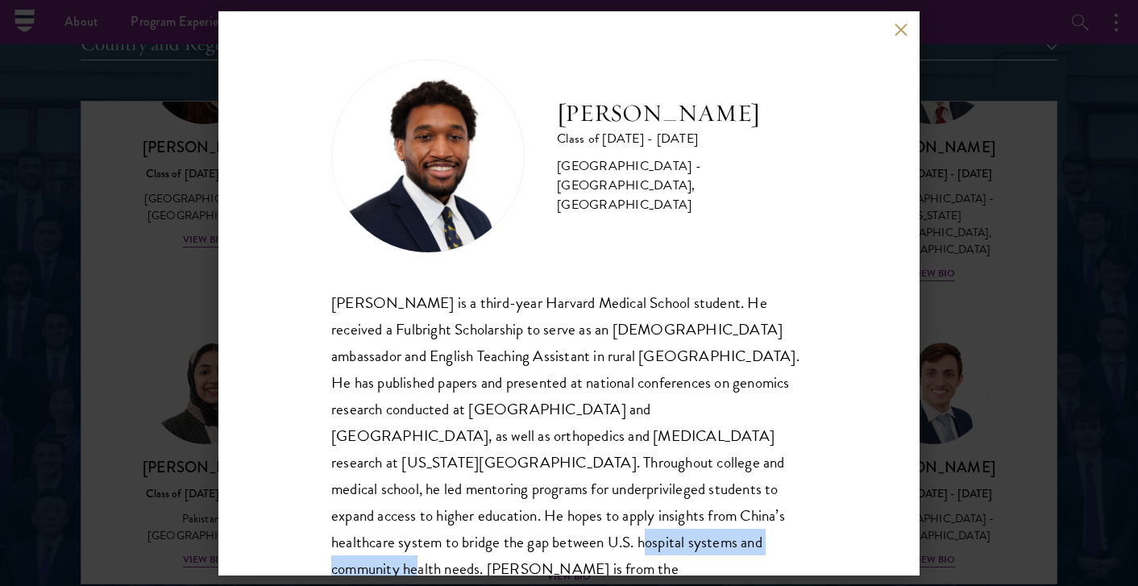
drag, startPoint x: 647, startPoint y: 517, endPoint x: 664, endPoint y: 542, distance: 30.2
click at [664, 542] on div "Nasir Stovall is a third-year Harvard Medical School student. He received a Ful…" at bounding box center [569, 449] width 476 height 320
click at [896, 30] on button at bounding box center [901, 30] width 14 height 14
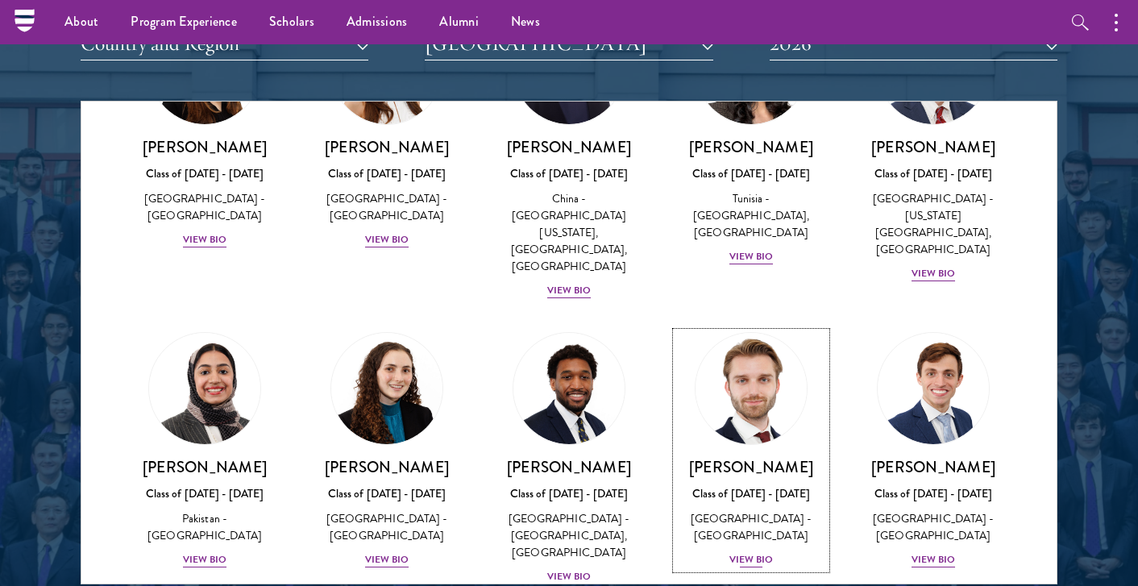
click at [754, 510] on div "[GEOGRAPHIC_DATA] - [GEOGRAPHIC_DATA]" at bounding box center [751, 527] width 150 height 34
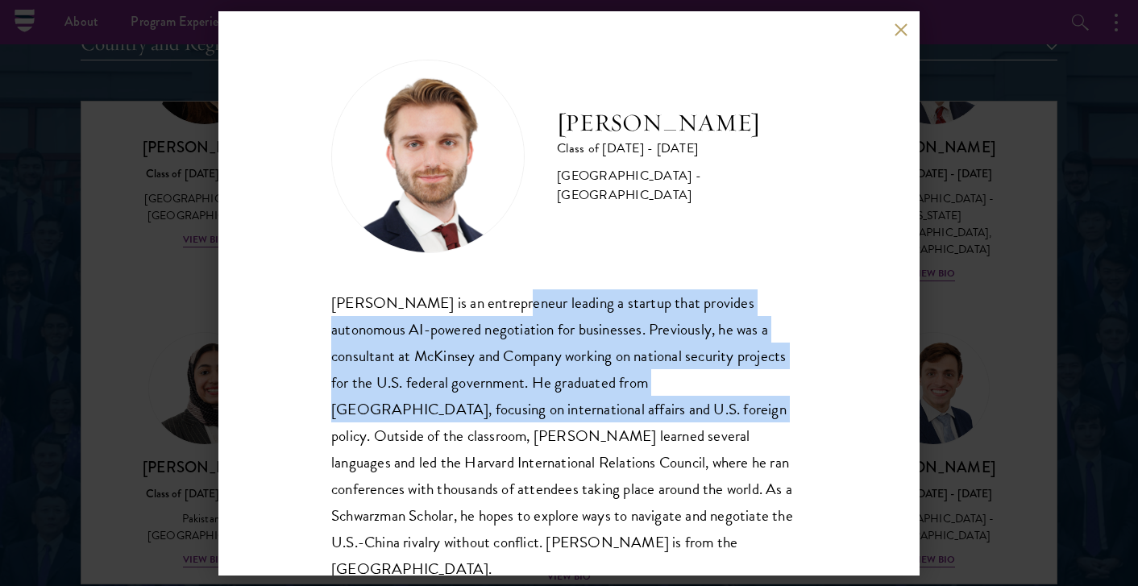
drag, startPoint x: 497, startPoint y: 307, endPoint x: 592, endPoint y: 416, distance: 144.5
click at [592, 416] on div "Davis Tyler-Dudley is an entrepreneur leading a startup that provides autonomou…" at bounding box center [569, 435] width 476 height 293
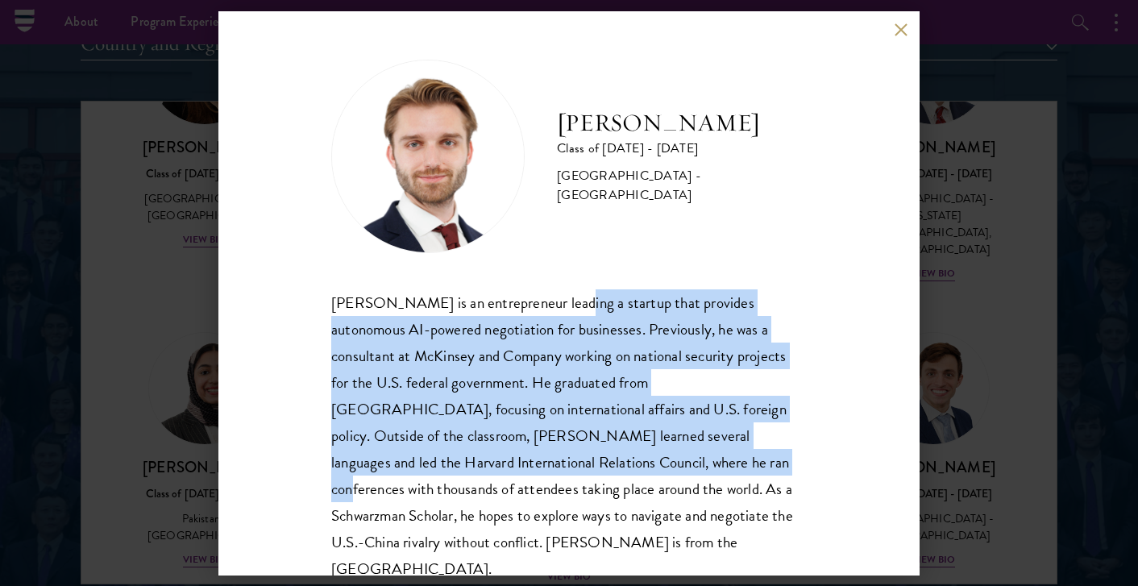
drag, startPoint x: 563, startPoint y: 302, endPoint x: 563, endPoint y: 466, distance: 163.6
click at [563, 466] on div "Davis Tyler-Dudley is an entrepreneur leading a startup that provides autonomou…" at bounding box center [569, 435] width 476 height 293
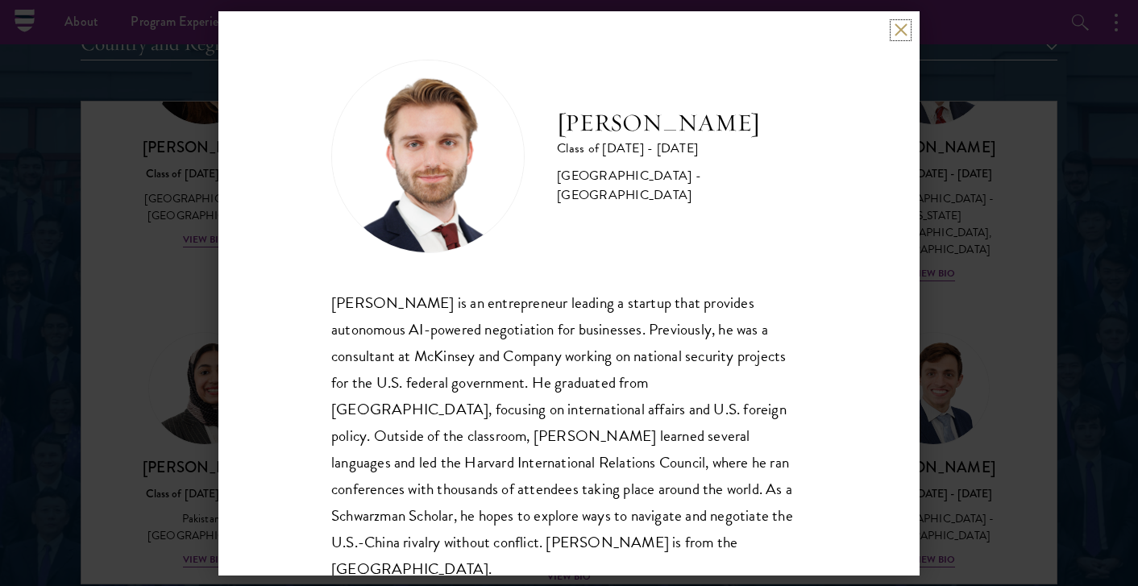
click at [901, 34] on button at bounding box center [901, 30] width 14 height 14
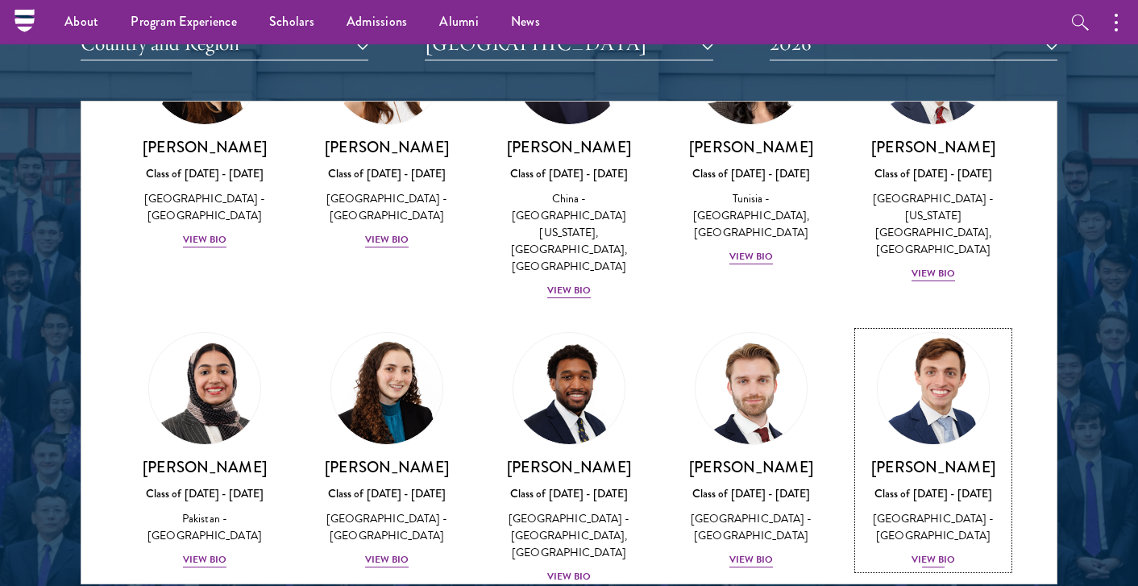
click at [935, 510] on div "[GEOGRAPHIC_DATA] - [GEOGRAPHIC_DATA]" at bounding box center [933, 527] width 150 height 34
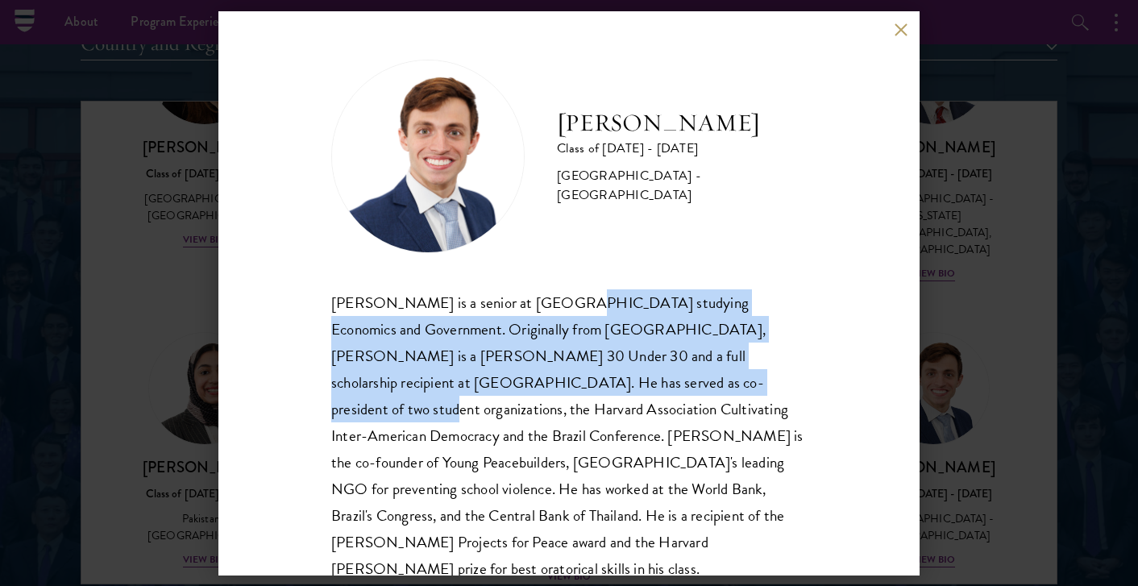
drag, startPoint x: 550, startPoint y: 302, endPoint x: 550, endPoint y: 395, distance: 92.7
click at [550, 395] on div "Eduardo Vasconcelos is a senior at Harvard University studying Economics and Go…" at bounding box center [569, 449] width 476 height 320
drag, startPoint x: 568, startPoint y: 301, endPoint x: 567, endPoint y: 385, distance: 83.8
click at [567, 385] on div "Eduardo Vasconcelos is a senior at Harvard University studying Economics and Go…" at bounding box center [569, 449] width 476 height 320
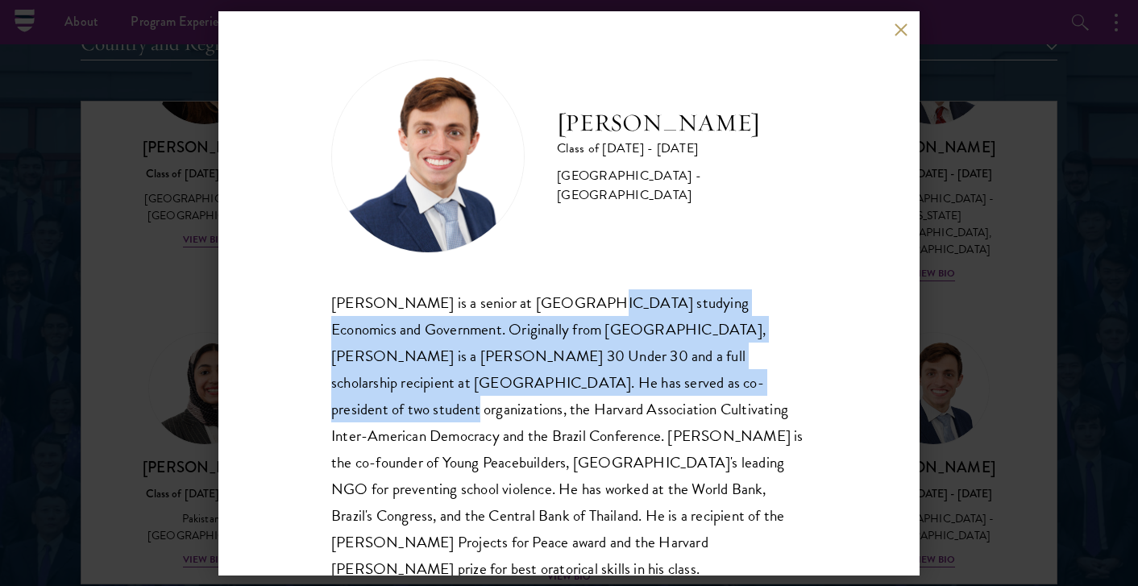
click at [567, 385] on div "Eduardo Vasconcelos is a senior at Harvard University studying Economics and Go…" at bounding box center [569, 449] width 476 height 320
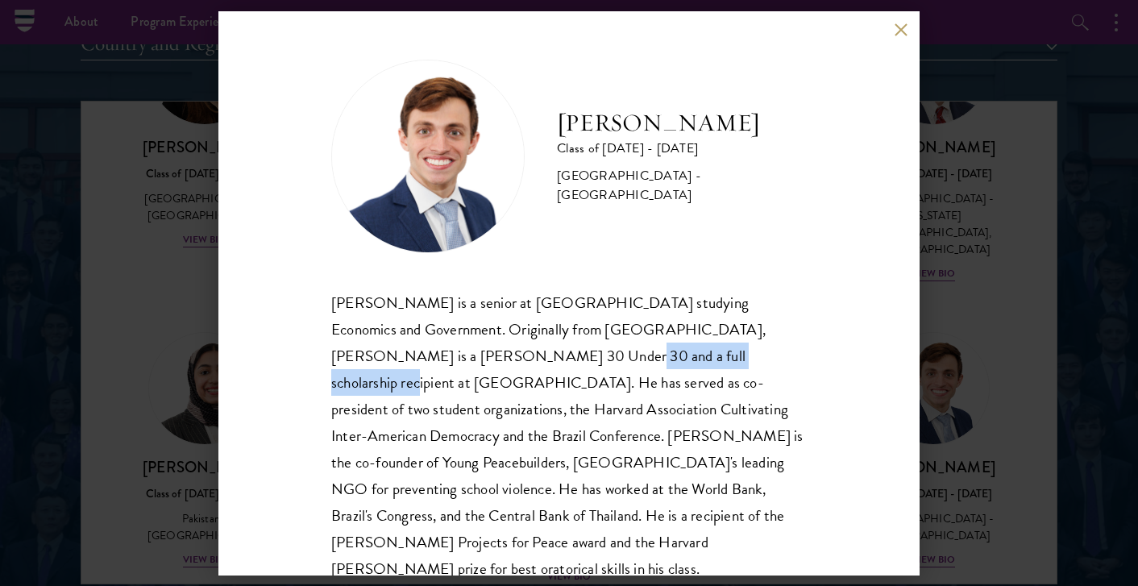
drag, startPoint x: 405, startPoint y: 350, endPoint x: 583, endPoint y: 352, distance: 177.3
click at [583, 352] on div "Eduardo Vasconcelos is a senior at Harvard University studying Economics and Go…" at bounding box center [569, 449] width 476 height 320
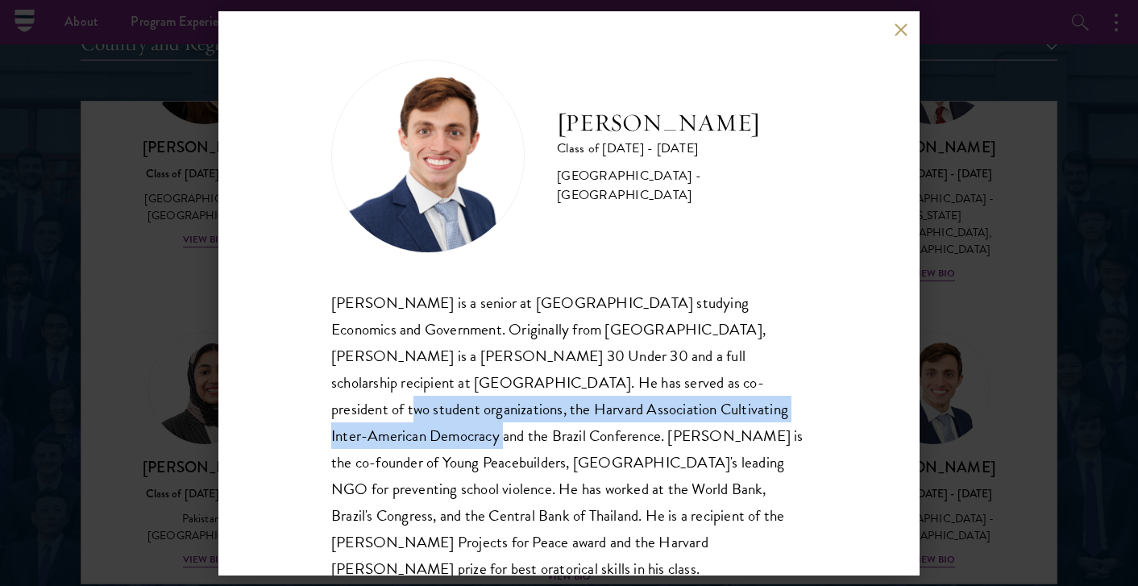
drag, startPoint x: 501, startPoint y: 381, endPoint x: 634, endPoint y: 419, distance: 139.1
click at [634, 419] on div "Eduardo Vasconcelos is a senior at Harvard University studying Economics and Go…" at bounding box center [569, 449] width 476 height 320
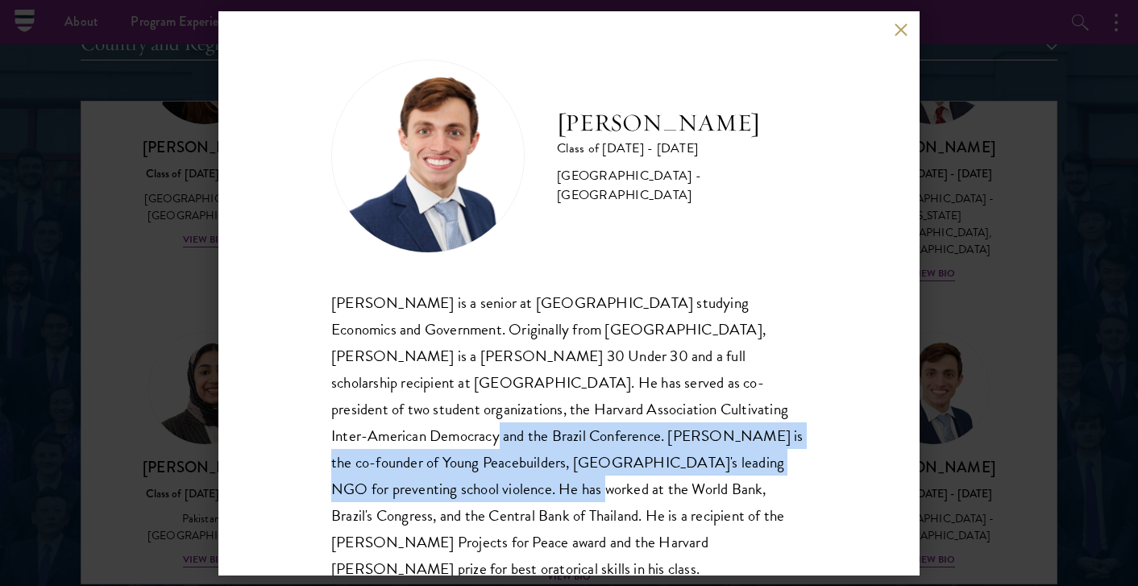
drag, startPoint x: 632, startPoint y: 405, endPoint x: 647, endPoint y: 472, distance: 67.8
click at [647, 469] on div "Eduardo Vasconcelos is a senior at Harvard University studying Economics and Go…" at bounding box center [569, 449] width 476 height 320
click at [647, 472] on div "Eduardo Vasconcelos is a senior at Harvard University studying Economics and Go…" at bounding box center [569, 449] width 476 height 320
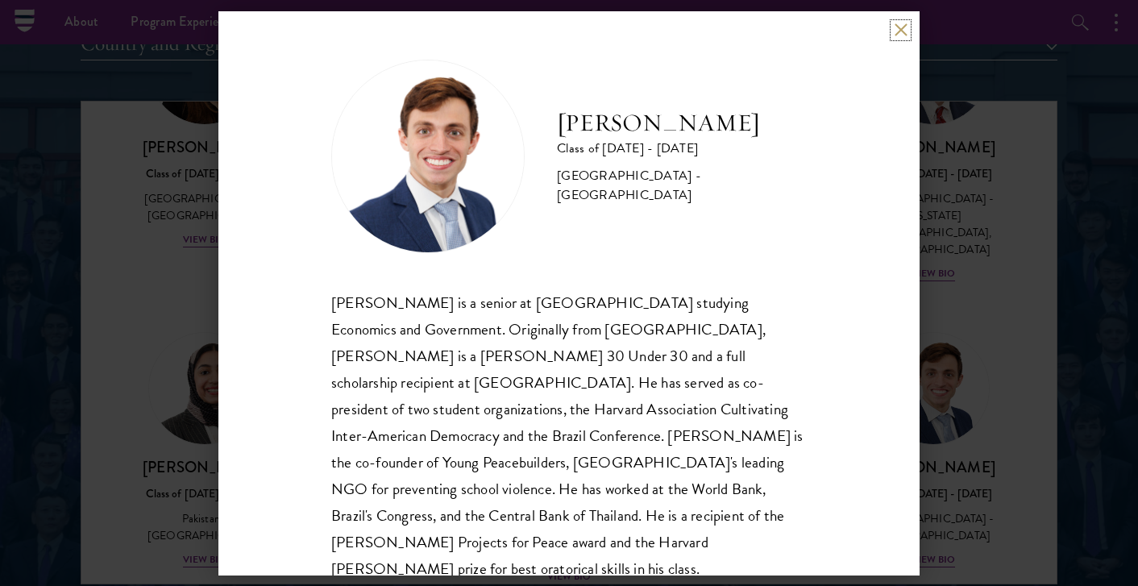
click at [896, 31] on button at bounding box center [901, 30] width 14 height 14
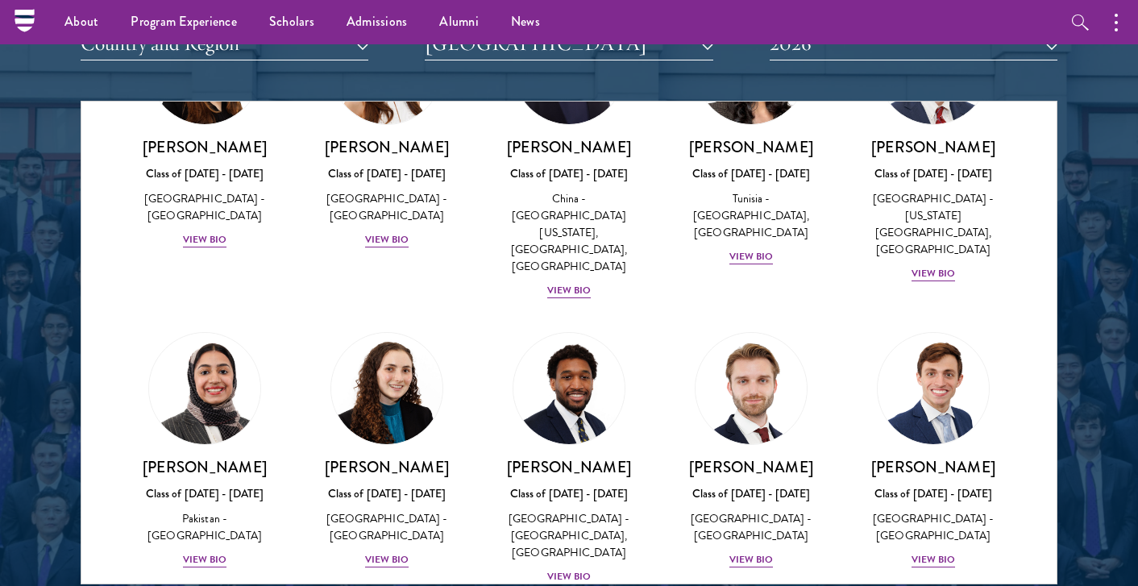
click at [1038, 254] on div "Amber Class of 2025 - 2026 China - Peking University View Bio Cirenquji Class o…" at bounding box center [568, 161] width 975 height 945
click at [570, 569] on div "View Bio" at bounding box center [569, 576] width 44 height 15
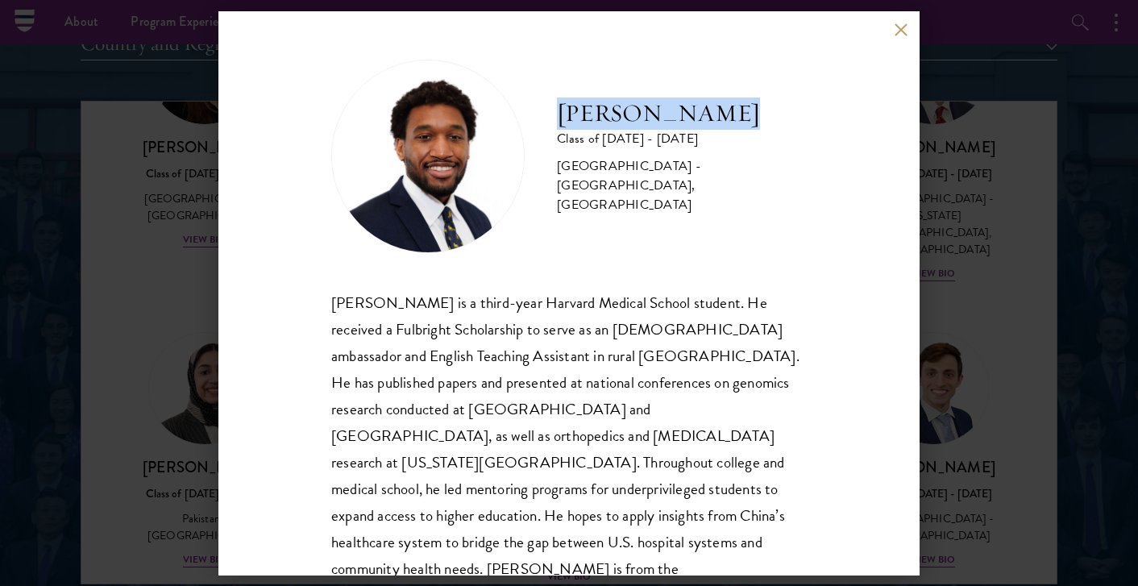
drag, startPoint x: 714, startPoint y: 123, endPoint x: 563, endPoint y: 123, distance: 151.5
click at [563, 123] on h2 "[PERSON_NAME]" at bounding box center [682, 114] width 250 height 32
copy h2 "[PERSON_NAME]"
click at [1023, 173] on div "Nasir Stovall Class of 2025 - 2026 United States of America - Stony Brook Unive…" at bounding box center [569, 293] width 1138 height 586
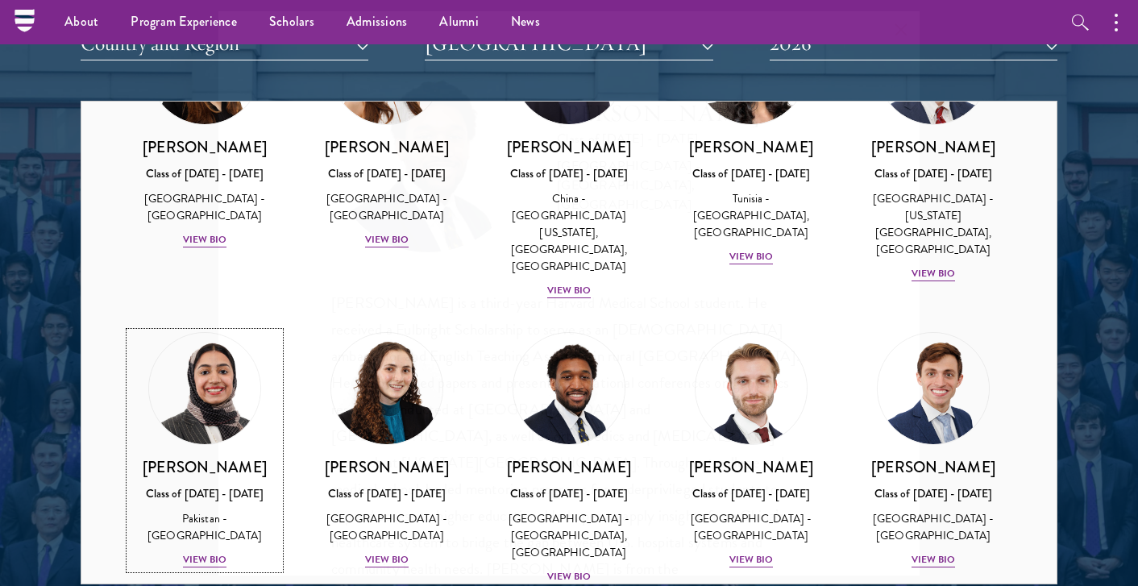
scroll to position [458, 0]
click at [488, 343] on div "Nasir Stovall Class of 2025 - 2026 United States of America - Stony Brook Unive…" at bounding box center [569, 459] width 182 height 286
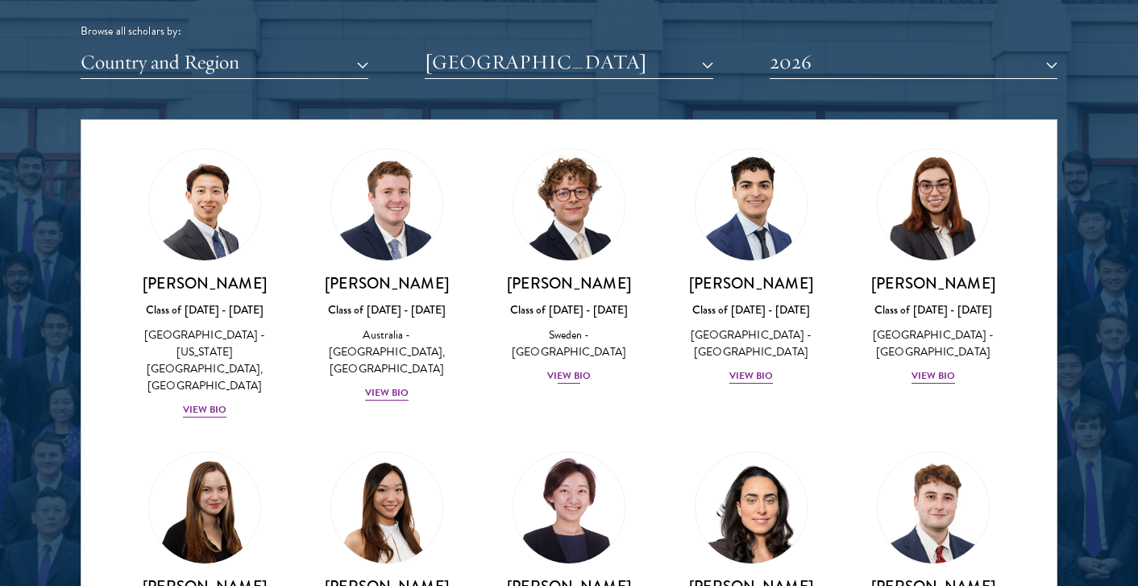
scroll to position [20, 0]
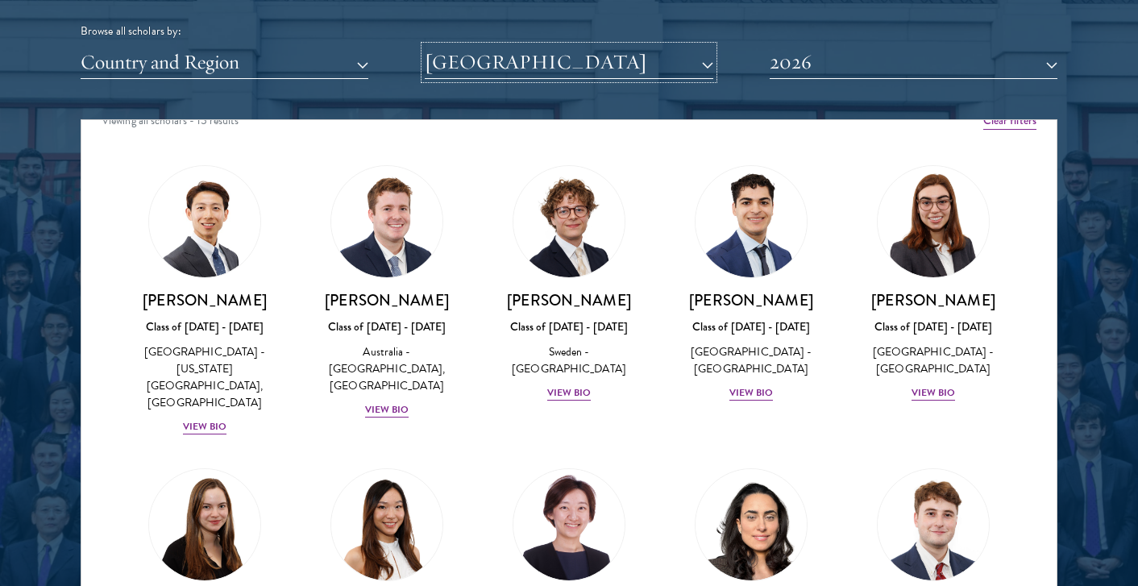
click at [542, 53] on button "[GEOGRAPHIC_DATA]" at bounding box center [569, 62] width 288 height 33
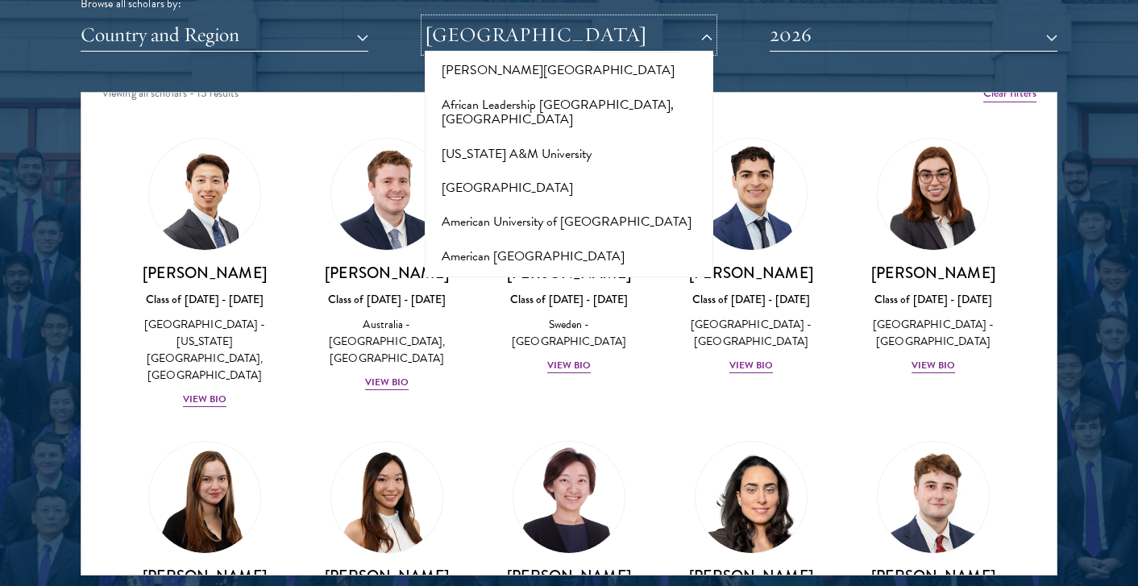
scroll to position [0, 0]
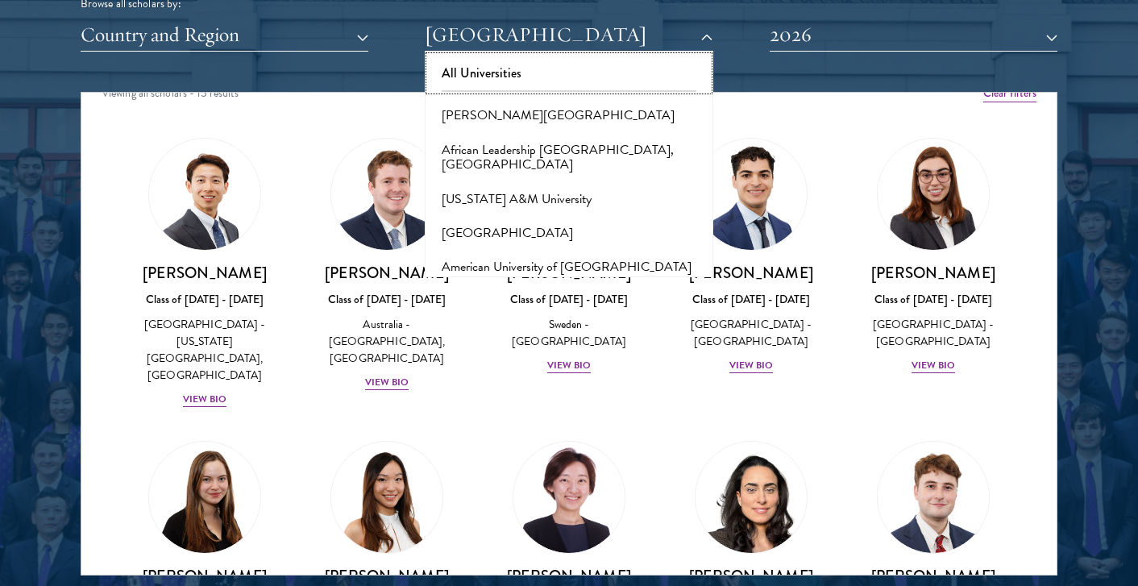
click at [470, 74] on button "All Universities" at bounding box center [569, 73] width 278 height 34
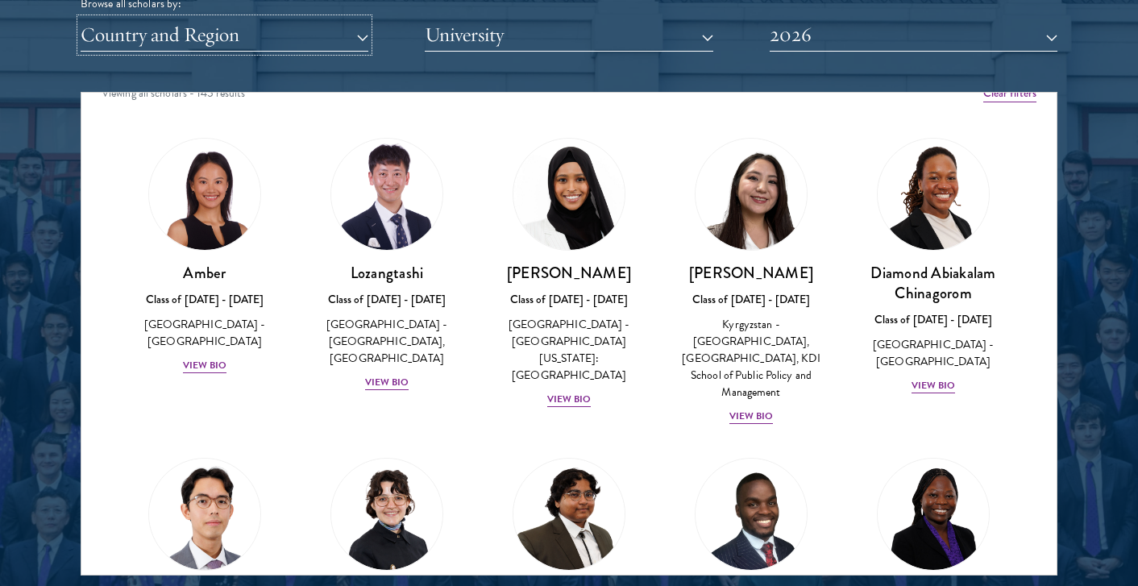
click at [266, 21] on button "Country and Region" at bounding box center [225, 35] width 288 height 33
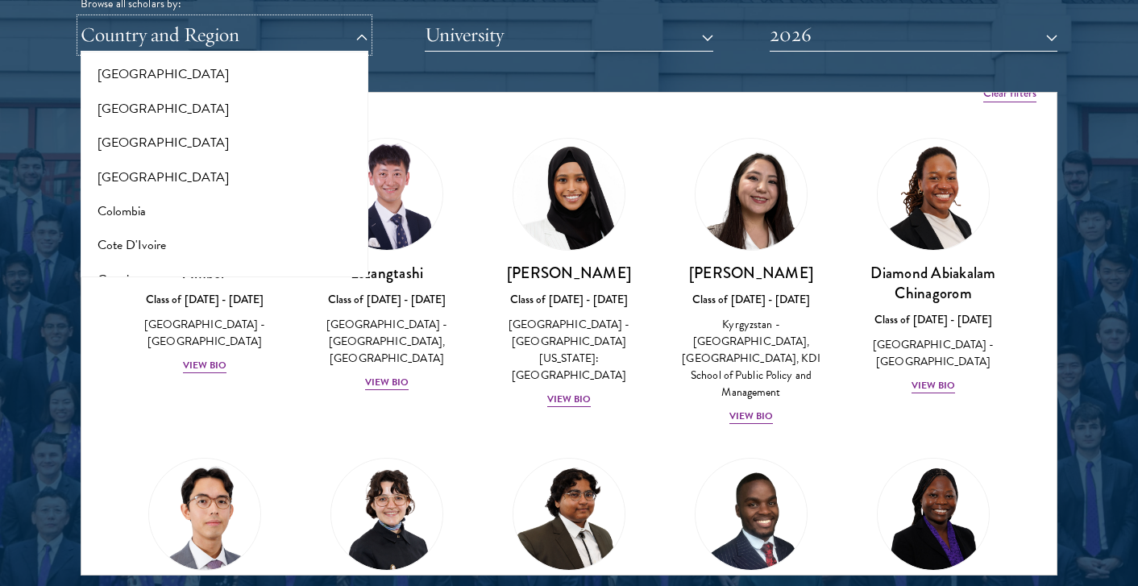
scroll to position [532, 0]
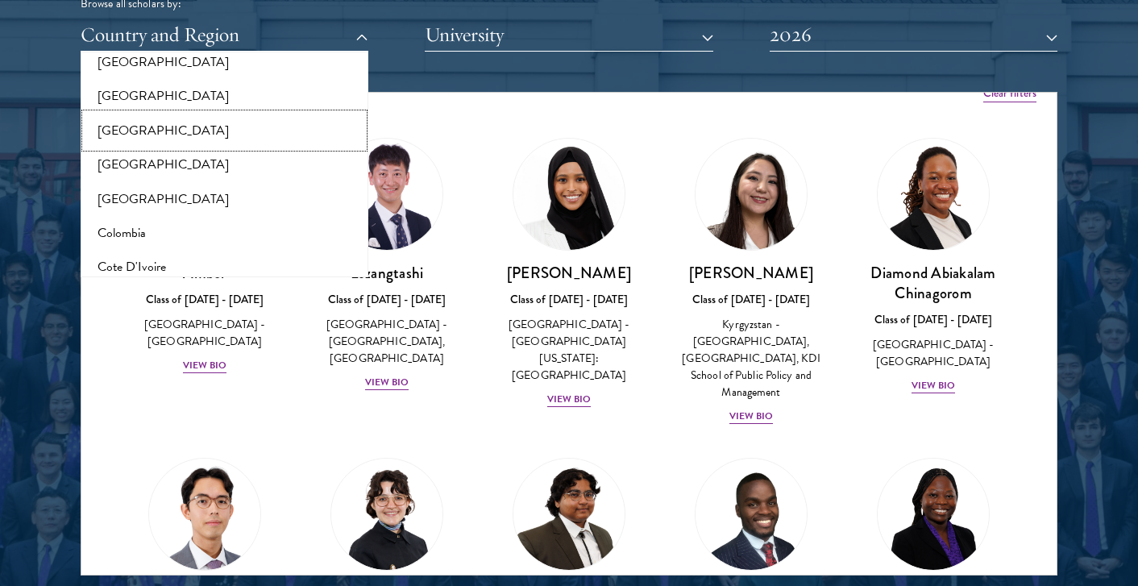
click at [139, 131] on button "[GEOGRAPHIC_DATA]" at bounding box center [224, 131] width 278 height 34
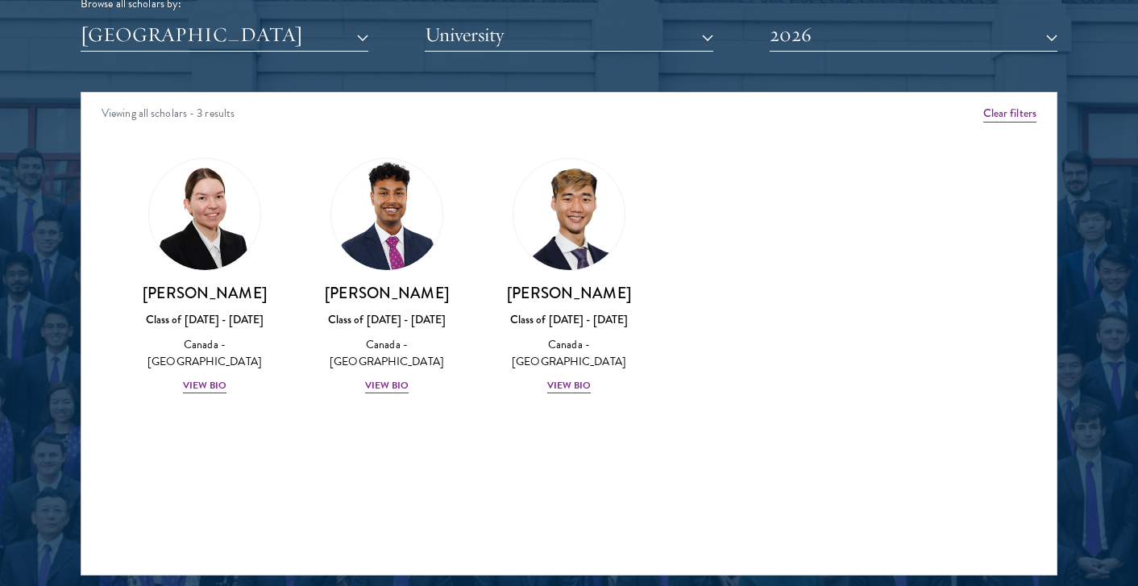
click at [28, 231] on div at bounding box center [569, 165] width 1138 height 981
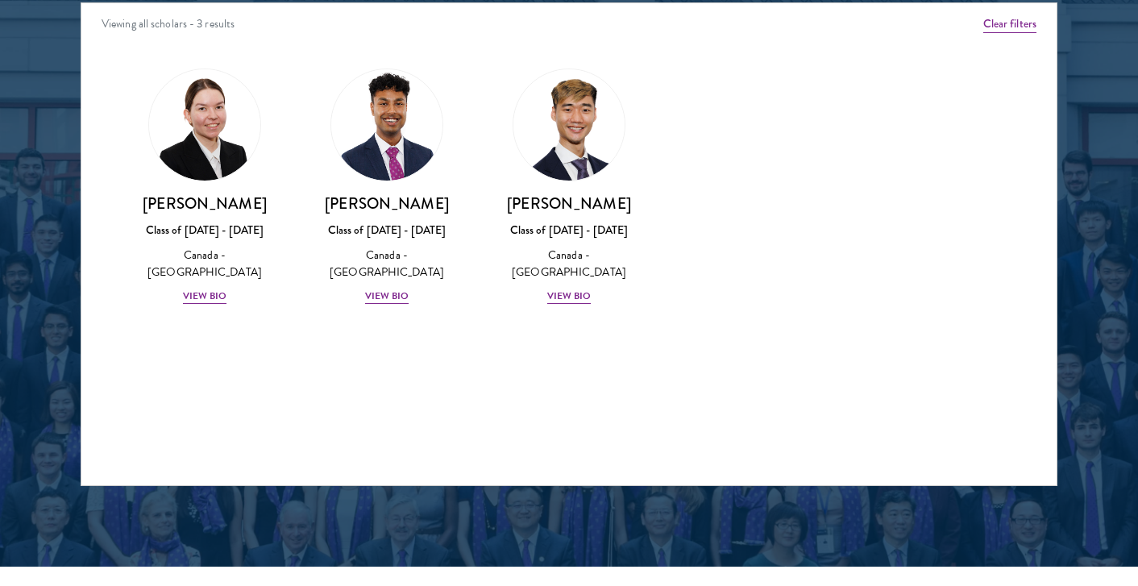
scroll to position [2130, 0]
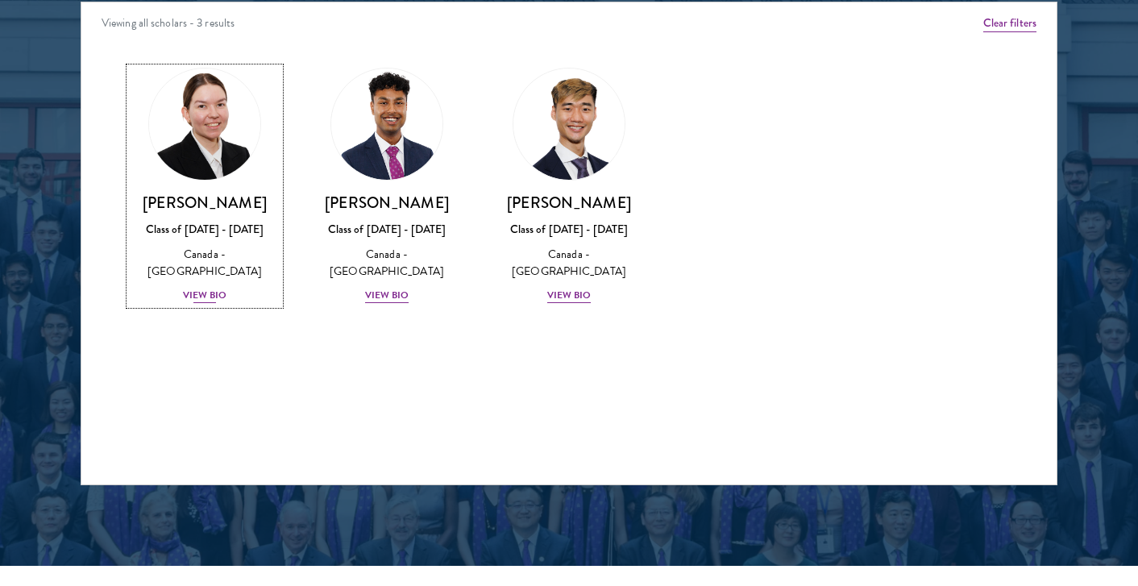
click at [215, 288] on div "View Bio" at bounding box center [205, 295] width 44 height 15
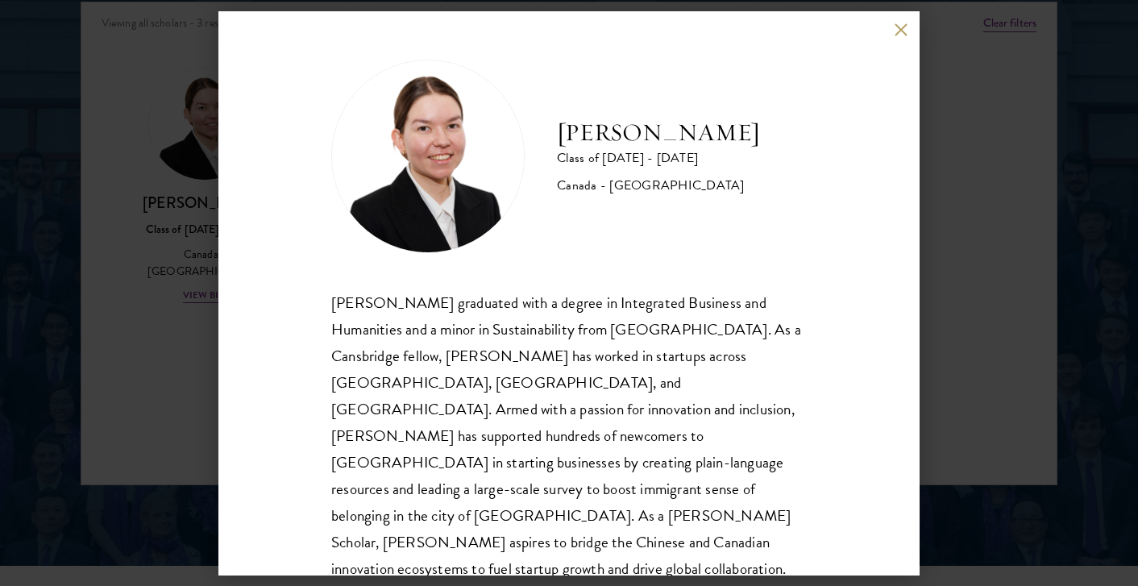
scroll to position [2, 0]
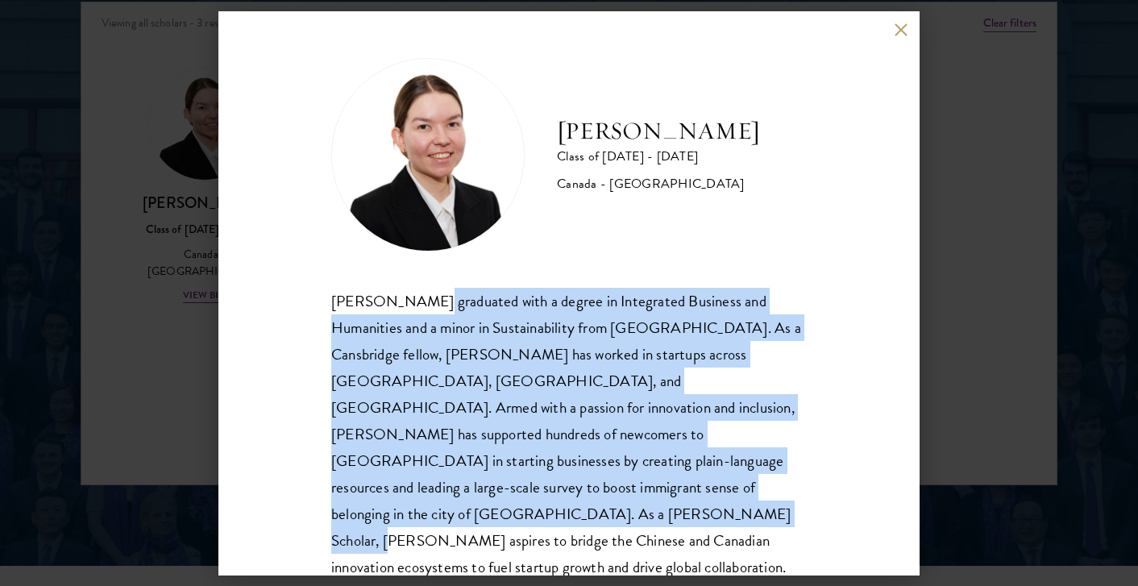
drag, startPoint x: 415, startPoint y: 304, endPoint x: 648, endPoint y: 482, distance: 293.3
click at [648, 482] on div "Maria Edison graduated with a degree in Integrated Business and Humanities and …" at bounding box center [569, 448] width 476 height 320
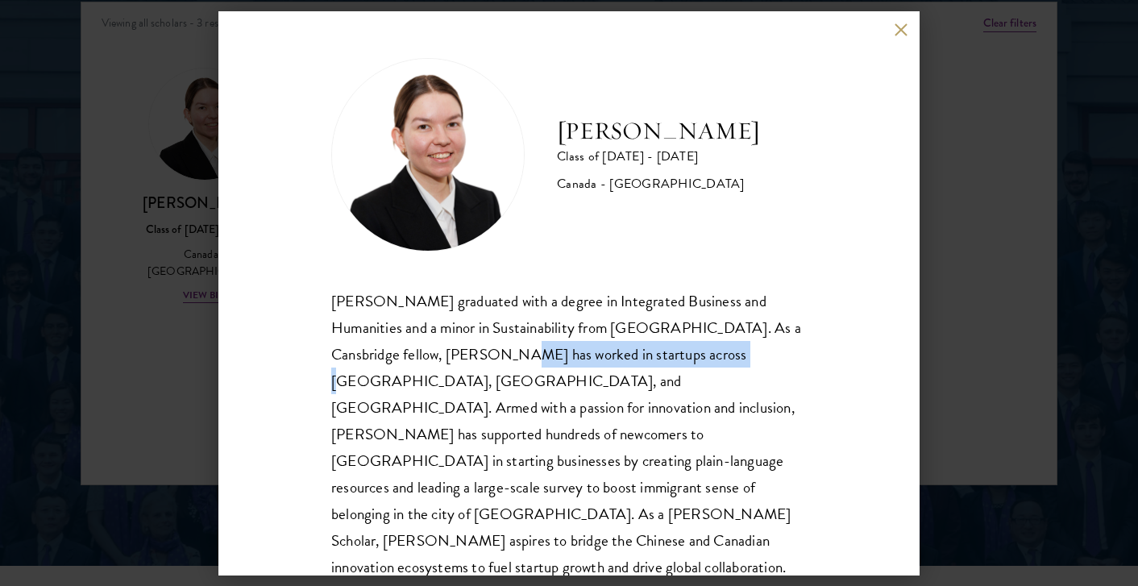
drag, startPoint x: 430, startPoint y: 355, endPoint x: 646, endPoint y: 358, distance: 215.2
click at [646, 358] on div "Maria Edison graduated with a degree in Integrated Business and Humanities and …" at bounding box center [569, 448] width 476 height 320
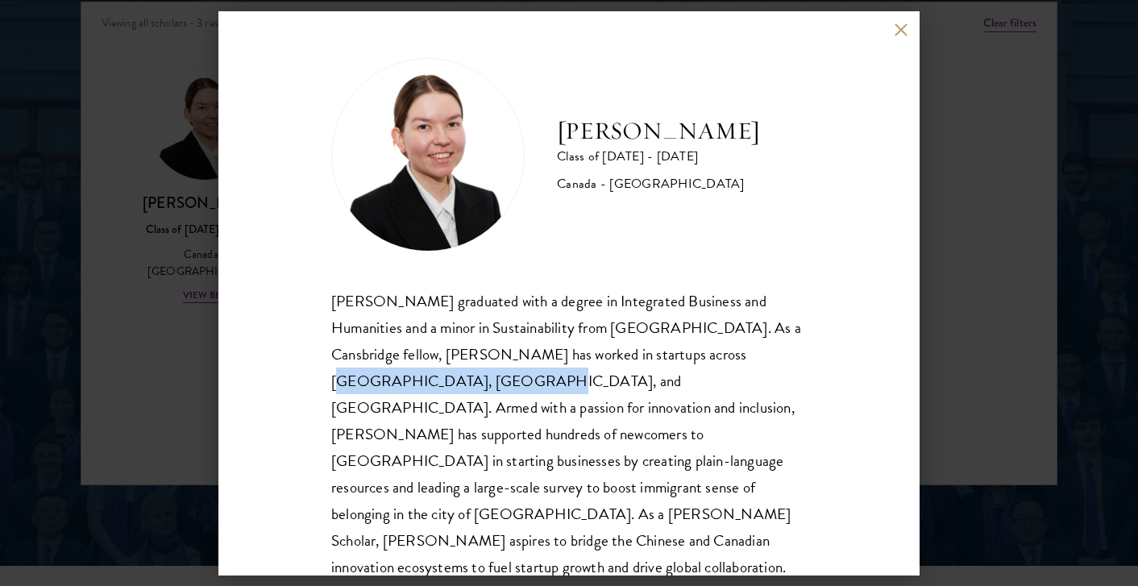
drag, startPoint x: 644, startPoint y: 352, endPoint x: 805, endPoint y: 349, distance: 161.2
click at [805, 349] on div "Maria Edison graduated with a degree in Integrated Business and Humanities and …" at bounding box center [569, 448] width 476 height 320
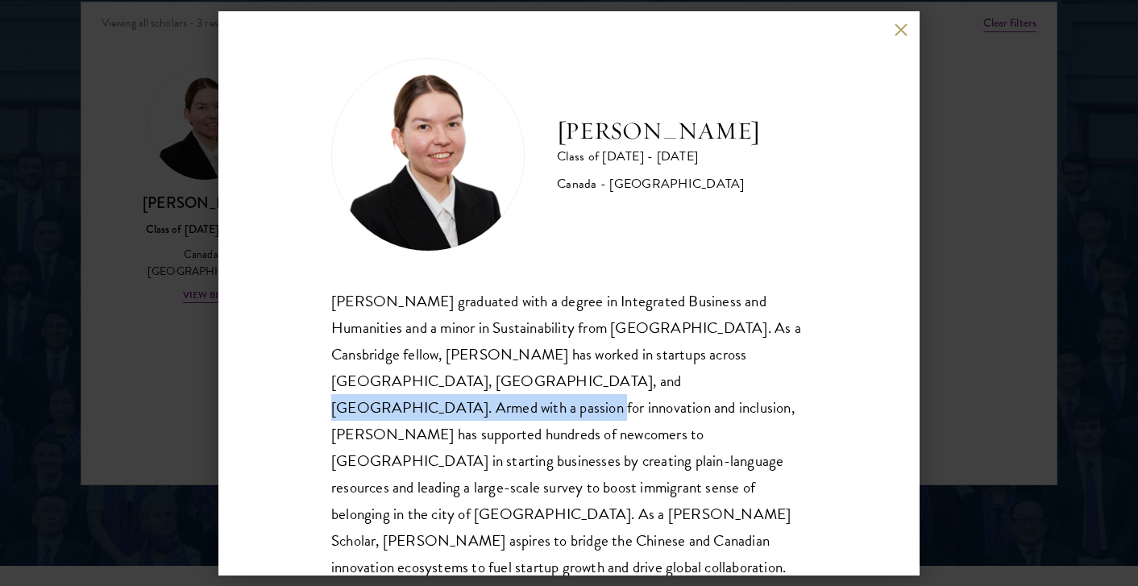
drag, startPoint x: 415, startPoint y: 378, endPoint x: 661, endPoint y: 378, distance: 245.8
click at [661, 378] on div "Maria Edison graduated with a degree in Integrated Business and Humanities and …" at bounding box center [569, 448] width 476 height 320
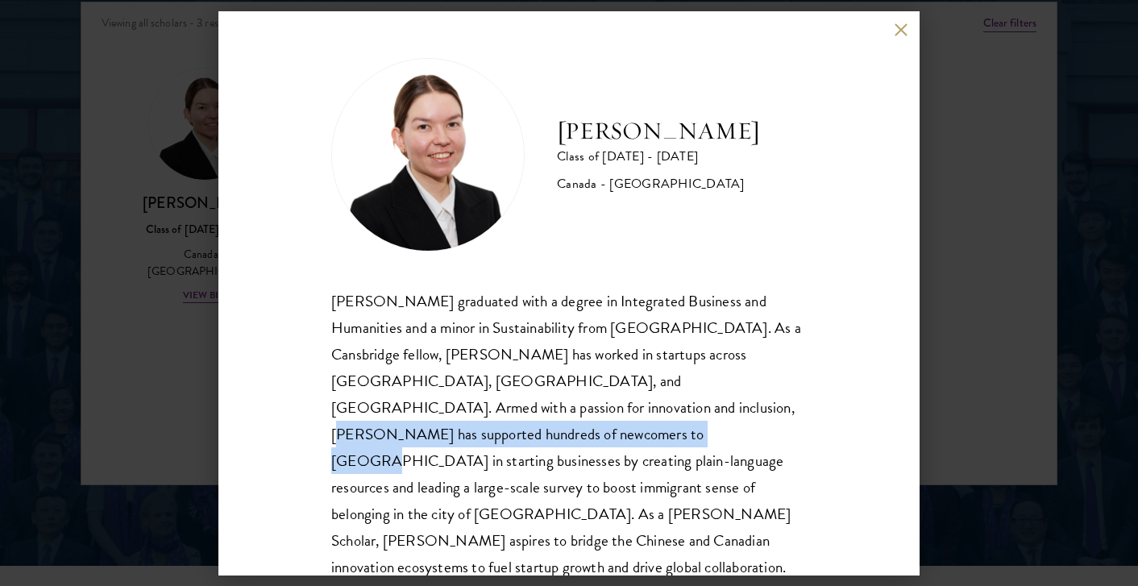
drag, startPoint x: 413, startPoint y: 403, endPoint x: 775, endPoint y: 401, distance: 362.7
click at [775, 401] on div "Maria Edison graduated with a degree in Integrated Business and Humanities and …" at bounding box center [569, 448] width 476 height 320
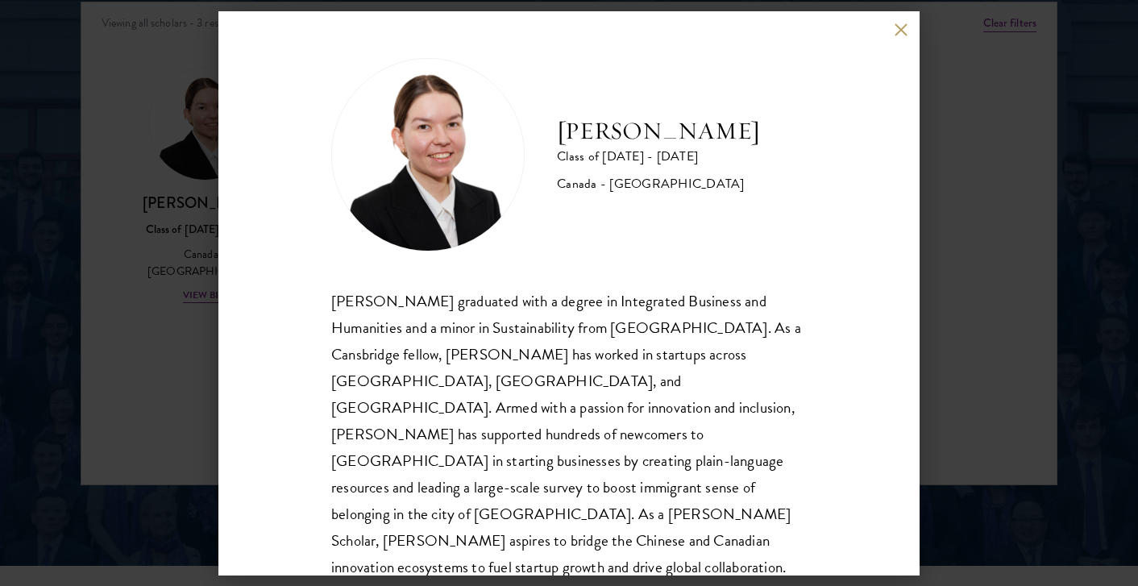
click at [891, 33] on div "Maria Edison Class of 2025 - 2026 Canada - McMaster University Maria Edison gra…" at bounding box center [568, 293] width 701 height 564
click at [899, 28] on button at bounding box center [901, 30] width 14 height 14
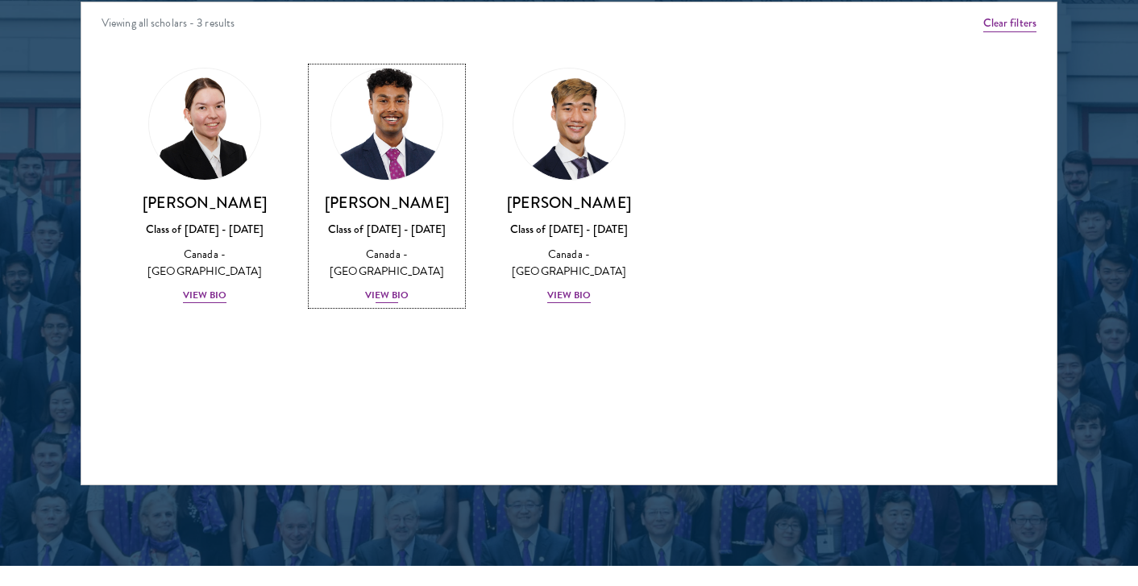
click at [390, 288] on div "View Bio" at bounding box center [387, 295] width 44 height 15
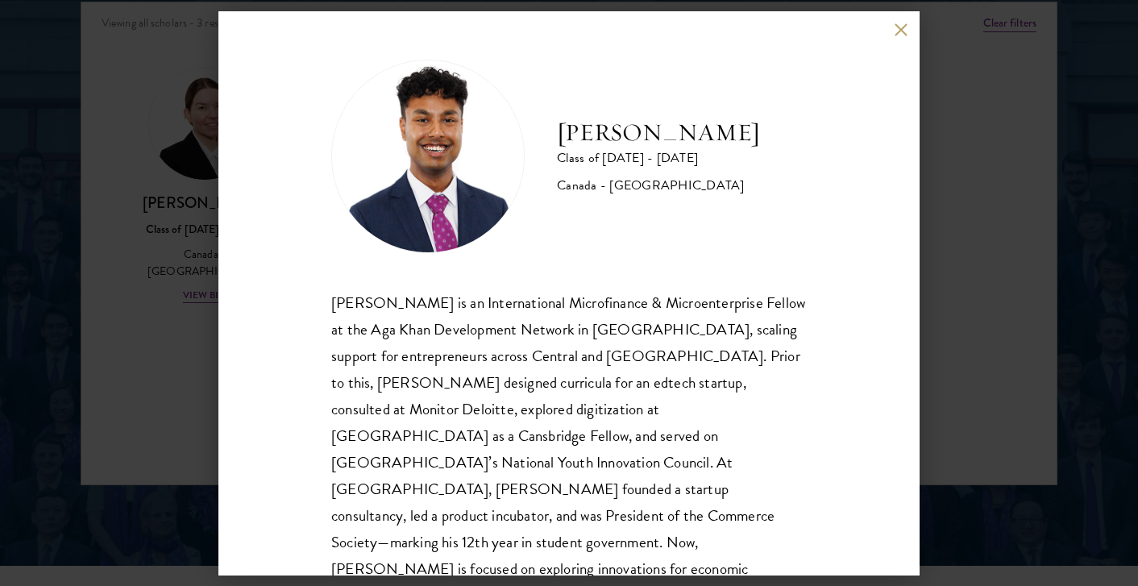
scroll to position [28, 0]
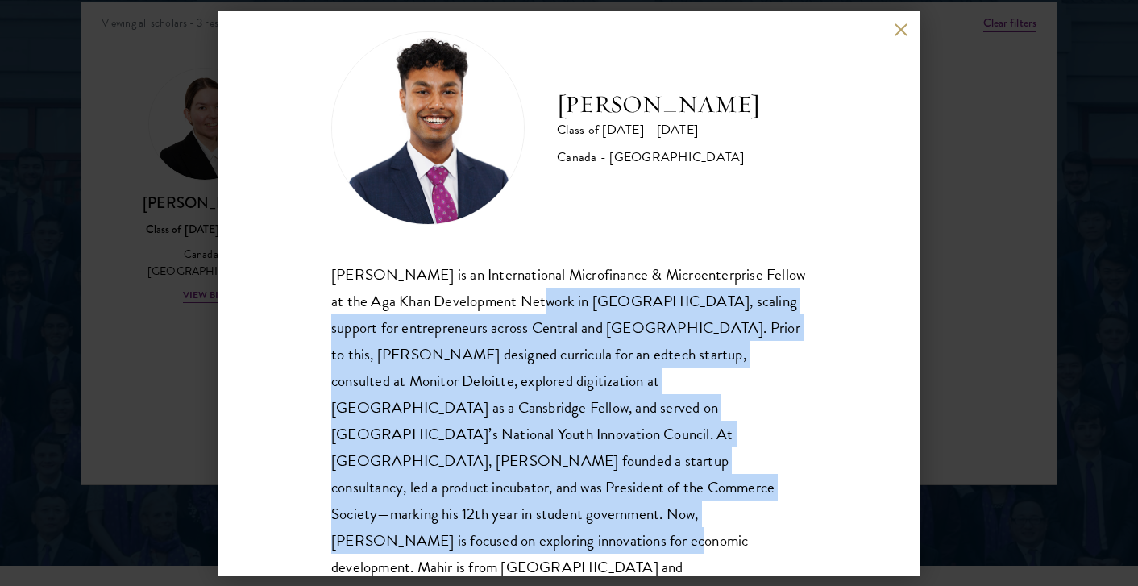
drag, startPoint x: 544, startPoint y: 306, endPoint x: 549, endPoint y: 509, distance: 203.2
click at [549, 509] on div "Mahir Hamid is an International Microfinance & Microenterprise Fellow at the Ag…" at bounding box center [569, 434] width 476 height 347
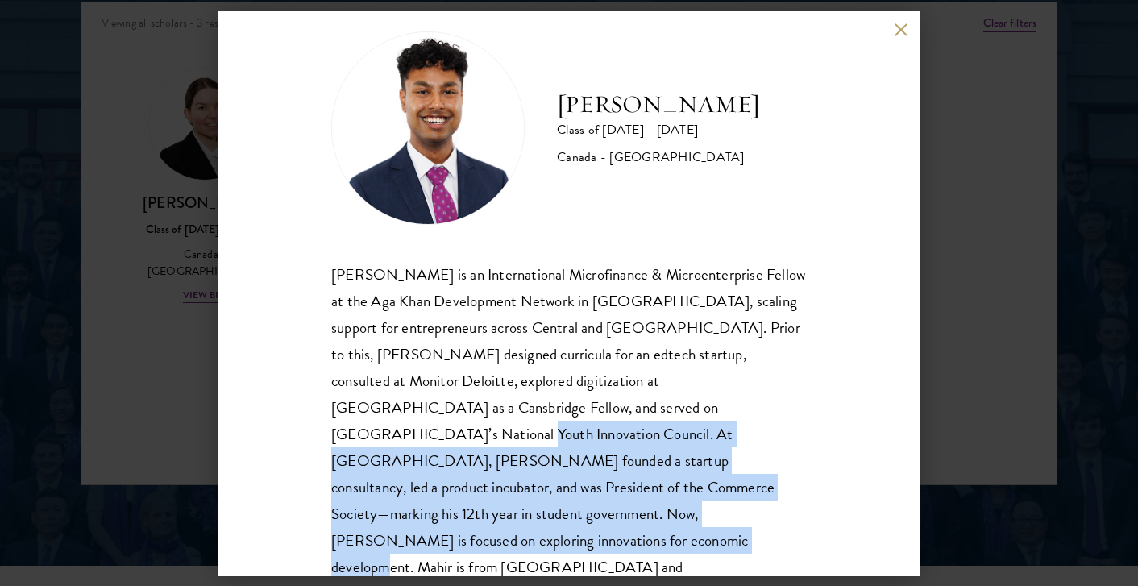
drag, startPoint x: 674, startPoint y: 407, endPoint x: 692, endPoint y: 530, distance: 124.7
click at [692, 530] on div "Mahir Hamid Class of 2025 - 2026 Canada - Queen's University Mahir Hamid is an …" at bounding box center [568, 293] width 701 height 564
drag, startPoint x: 692, startPoint y: 534, endPoint x: 675, endPoint y: 414, distance: 122.1
click at [675, 414] on div "Mahir Hamid Class of 2025 - 2026 Canada - Queen's University Mahir Hamid is an …" at bounding box center [568, 293] width 701 height 564
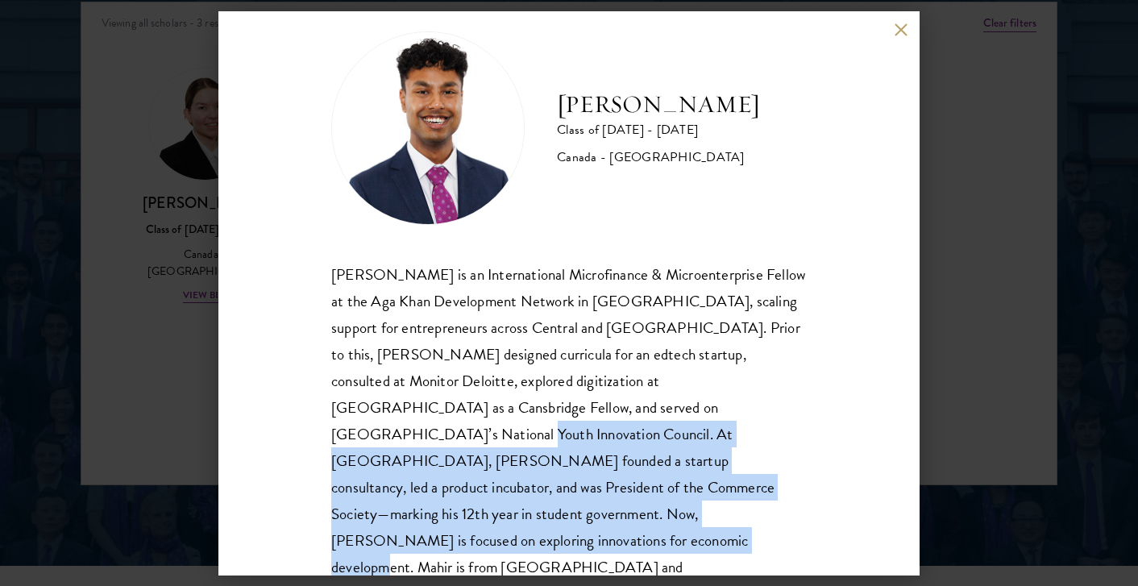
click at [675, 414] on div "Mahir Hamid is an International Microfinance & Microenterprise Fellow at the Ag…" at bounding box center [569, 434] width 476 height 347
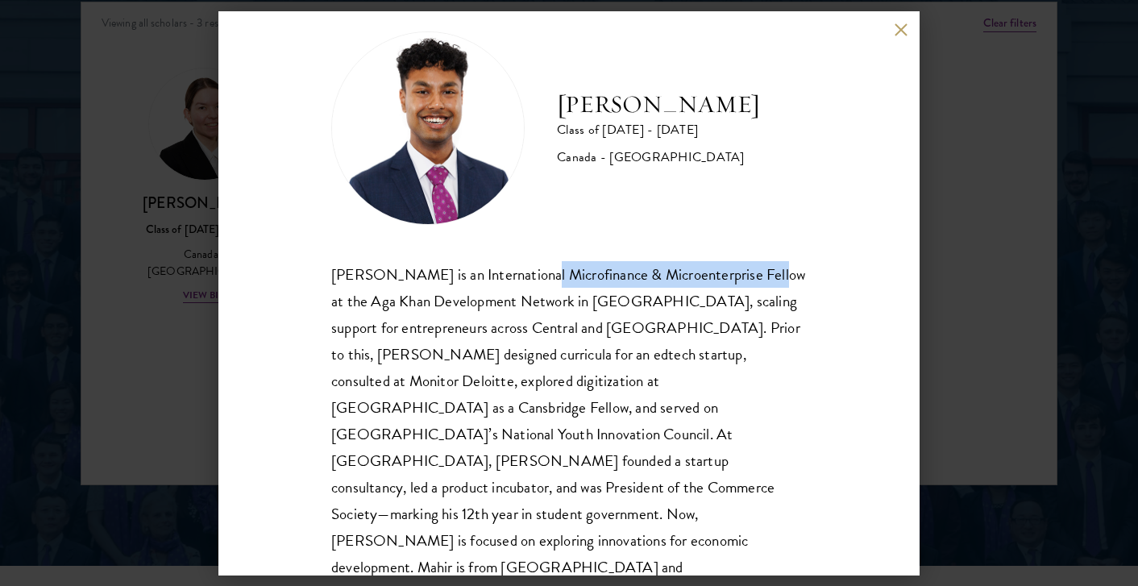
drag, startPoint x: 527, startPoint y: 272, endPoint x: 767, endPoint y: 272, distance: 240.2
click at [767, 272] on div "Mahir Hamid is an International Microfinance & Microenterprise Fellow at the Ag…" at bounding box center [569, 434] width 476 height 347
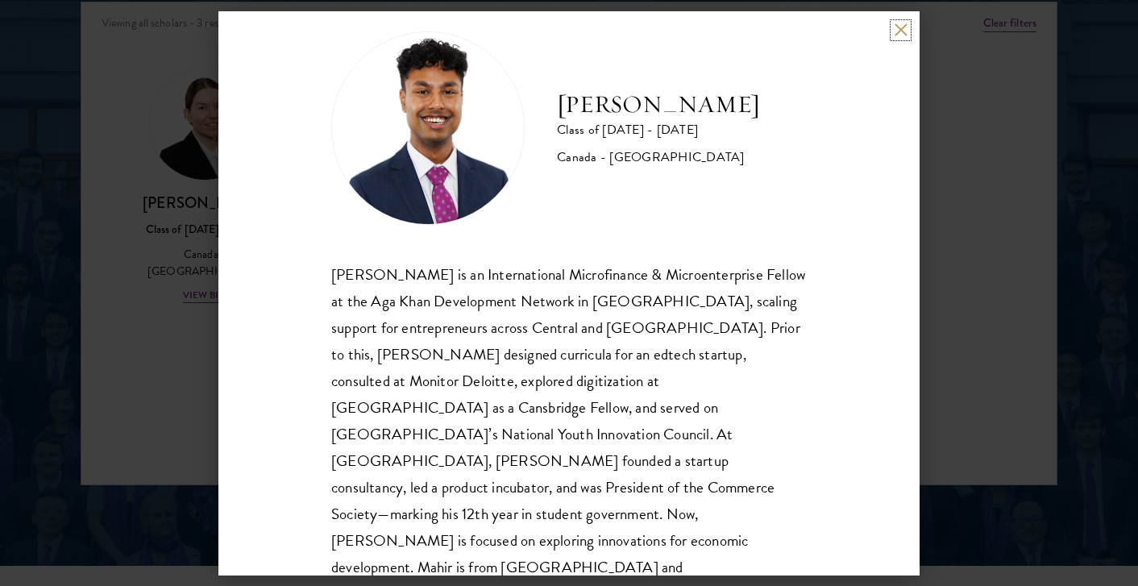
click at [896, 27] on button at bounding box center [901, 30] width 14 height 14
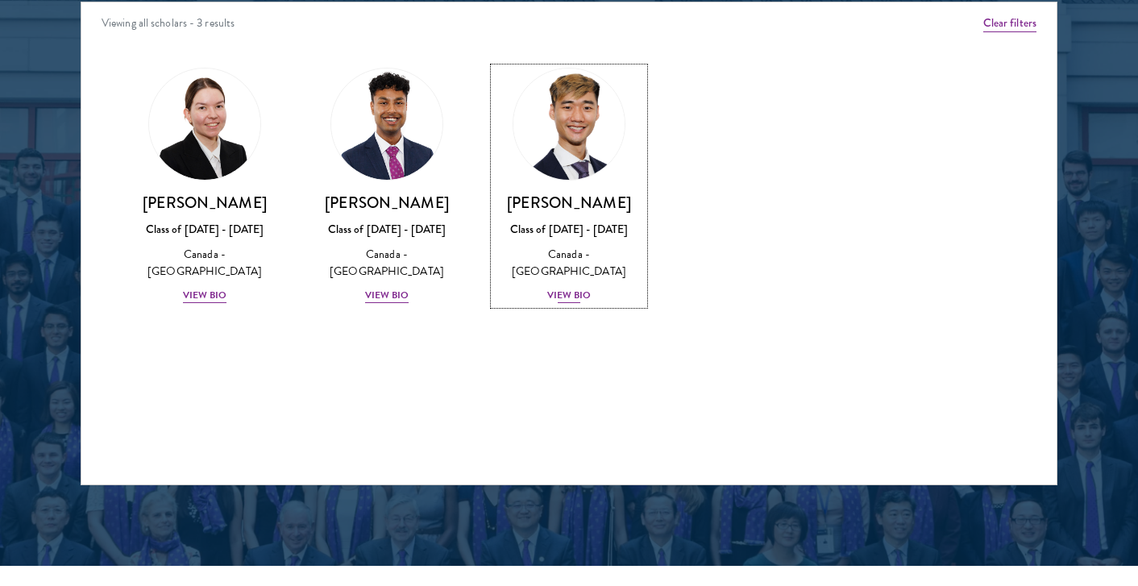
click at [568, 288] on div "View Bio" at bounding box center [569, 295] width 44 height 15
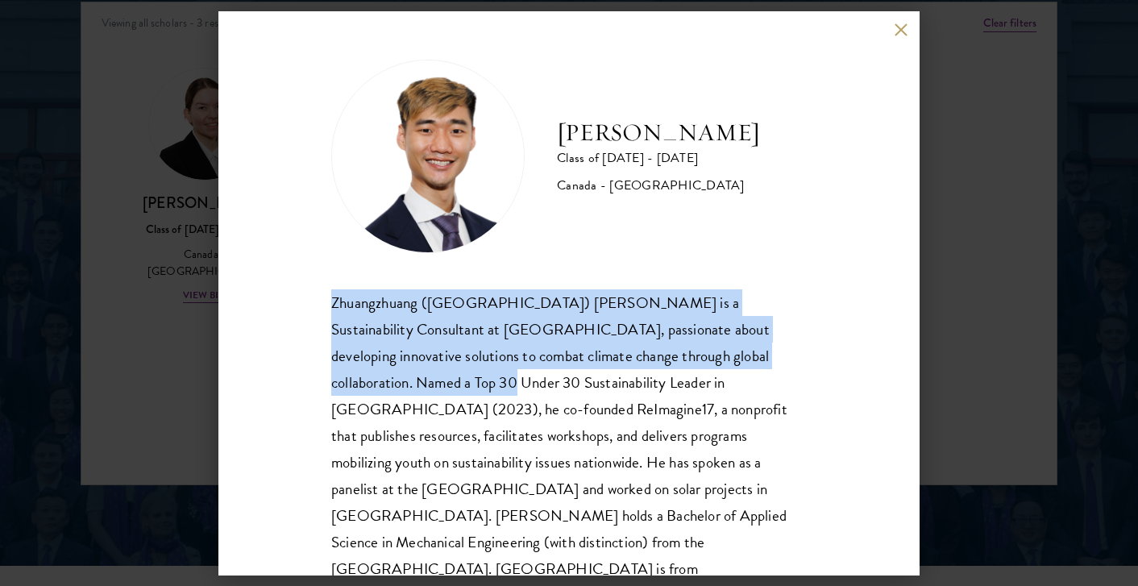
drag, startPoint x: 328, startPoint y: 301, endPoint x: 820, endPoint y: 358, distance: 495.0
click at [820, 358] on div "Jordan Lin Class of 2025 - 2026 Canada - University of Waterloo Zhuangzhuang (J…" at bounding box center [568, 293] width 701 height 564
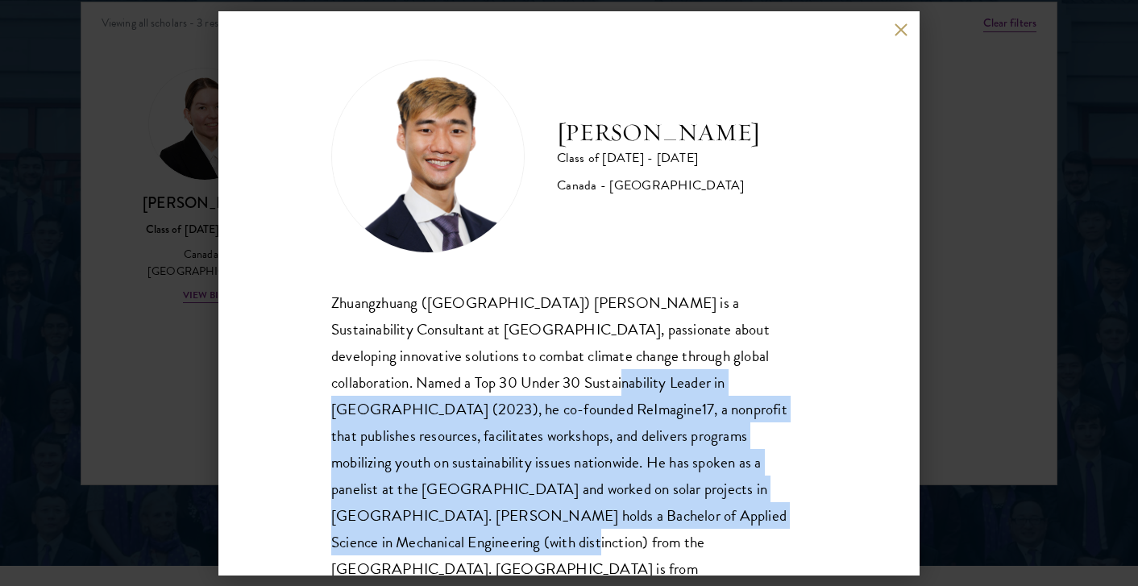
drag, startPoint x: 432, startPoint y: 378, endPoint x: 784, endPoint y: 524, distance: 381.3
click at [784, 524] on div "Zhuangzhuang (Jordan) Lin is a Sustainability Consultant at Arup, passionate ab…" at bounding box center [569, 449] width 476 height 320
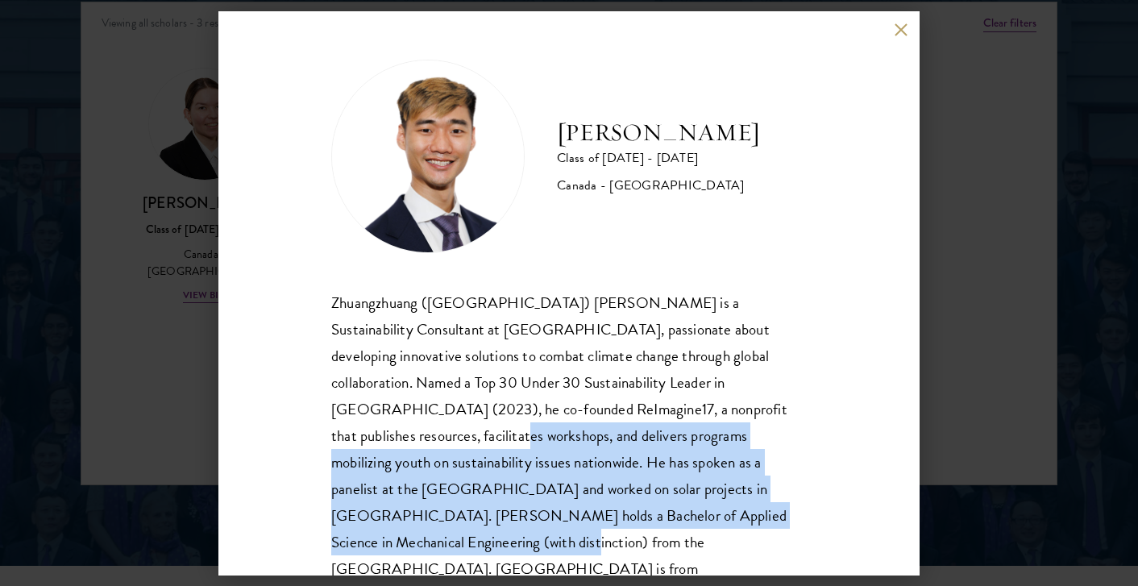
drag, startPoint x: 721, startPoint y: 405, endPoint x: 768, endPoint y: 512, distance: 117.3
click at [768, 512] on div "Zhuangzhuang (Jordan) Lin is a Sustainability Consultant at Arup, passionate ab…" at bounding box center [569, 449] width 476 height 320
click at [768, 513] on div "Zhuangzhuang (Jordan) Lin is a Sustainability Consultant at Arup, passionate ab…" at bounding box center [569, 449] width 476 height 320
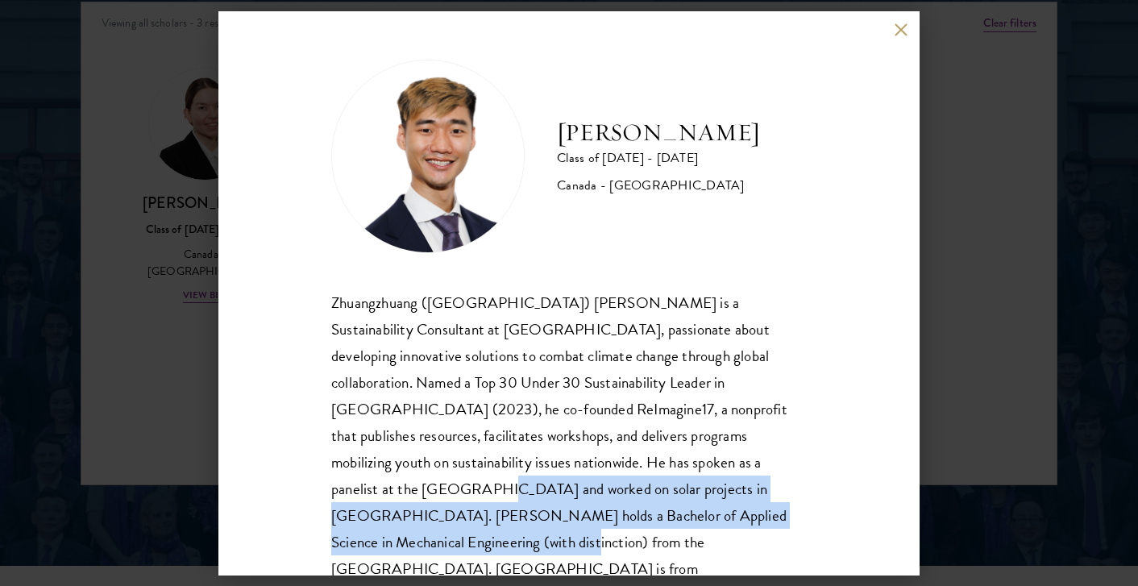
drag, startPoint x: 625, startPoint y: 458, endPoint x: 709, endPoint y: 549, distance: 123.8
click at [709, 549] on div "Jordan Lin Class of 2025 - 2026 Canada - University of Waterloo Zhuangzhuang (J…" at bounding box center [568, 293] width 701 height 564
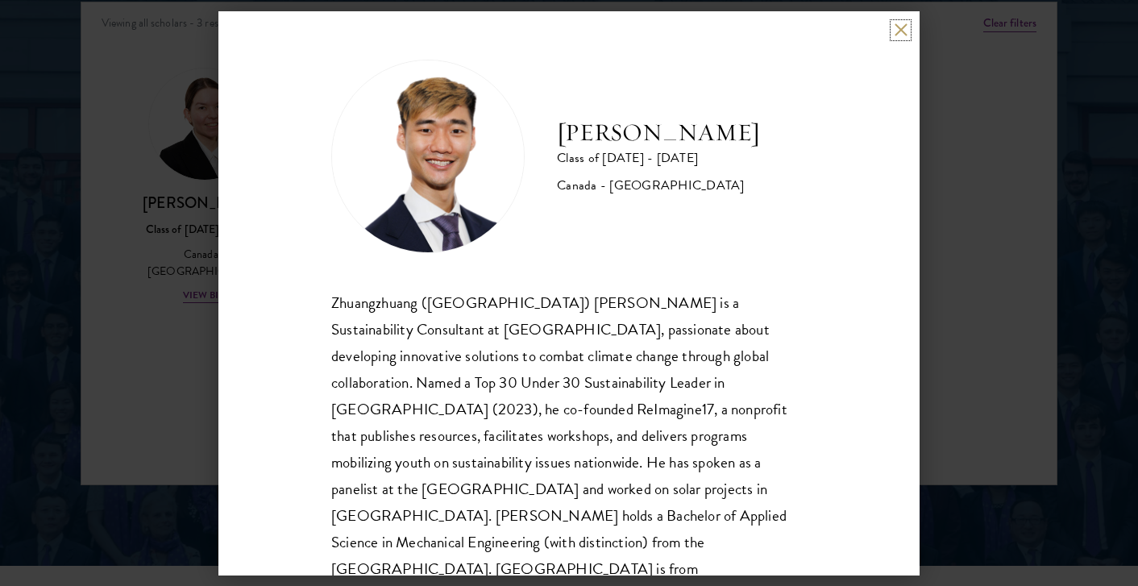
click at [900, 27] on button at bounding box center [901, 30] width 14 height 14
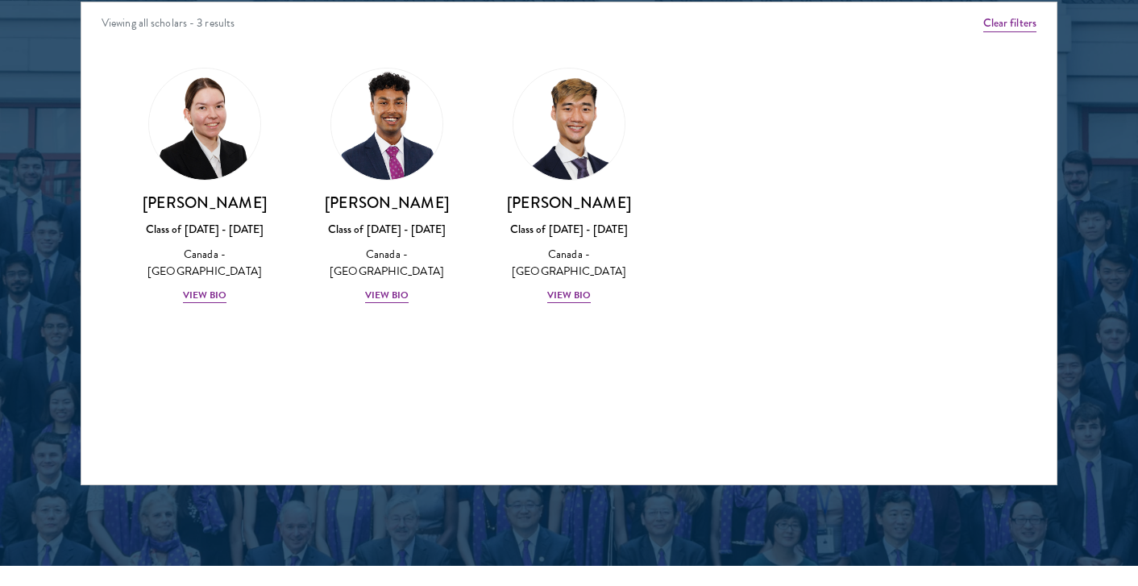
click at [746, 202] on div "Amber Class of 2025 - 2026 China - Peking University View Bio Cirenquji Class o…" at bounding box center [568, 200] width 975 height 305
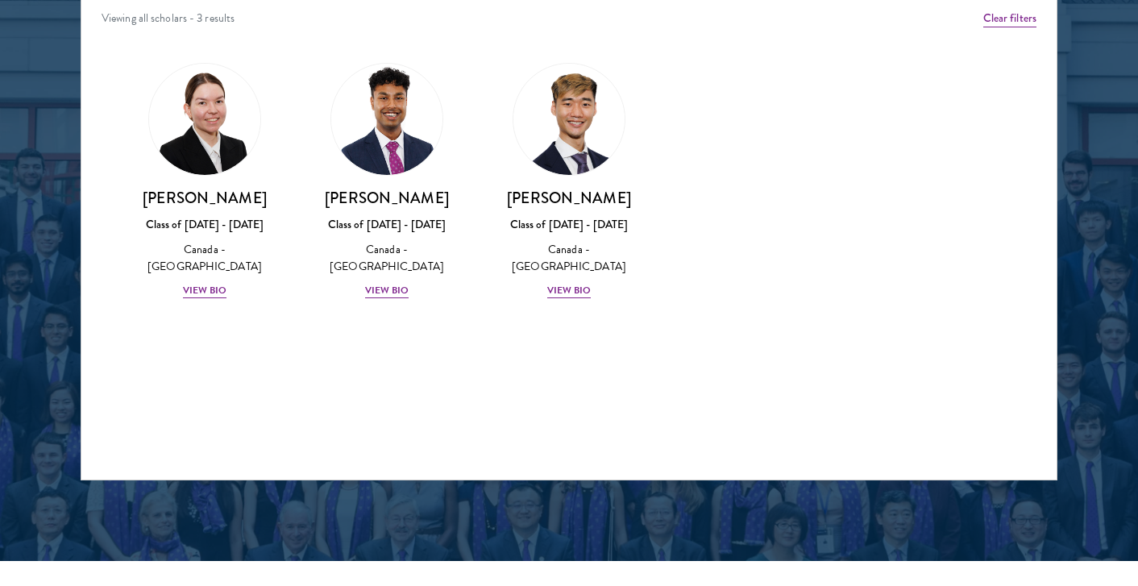
scroll to position [2217, 0]
